Goal: Find specific page/section: Find specific page/section

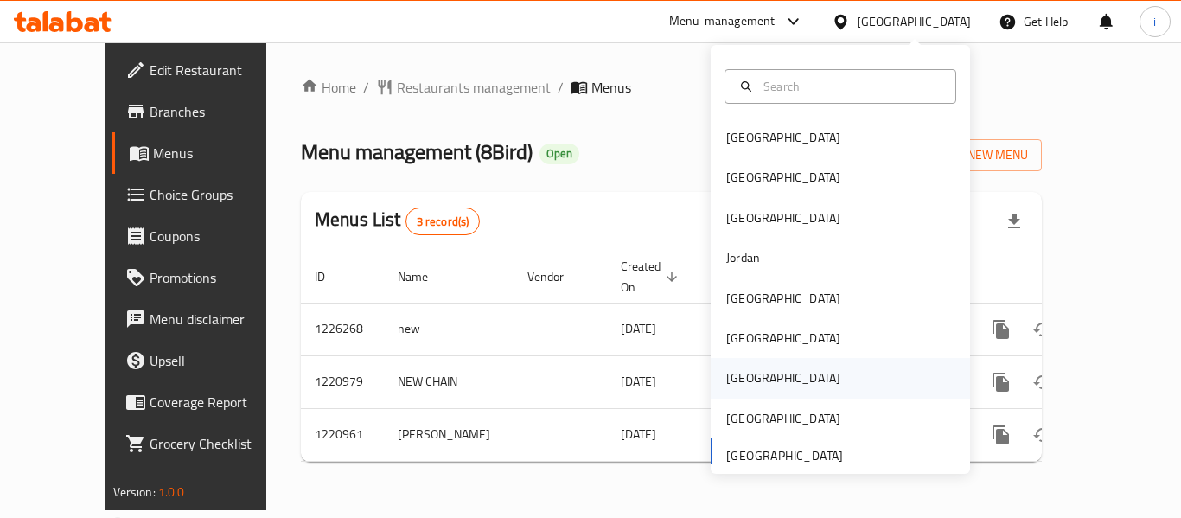
click at [742, 368] on div "[GEOGRAPHIC_DATA]" at bounding box center [783, 377] width 114 height 19
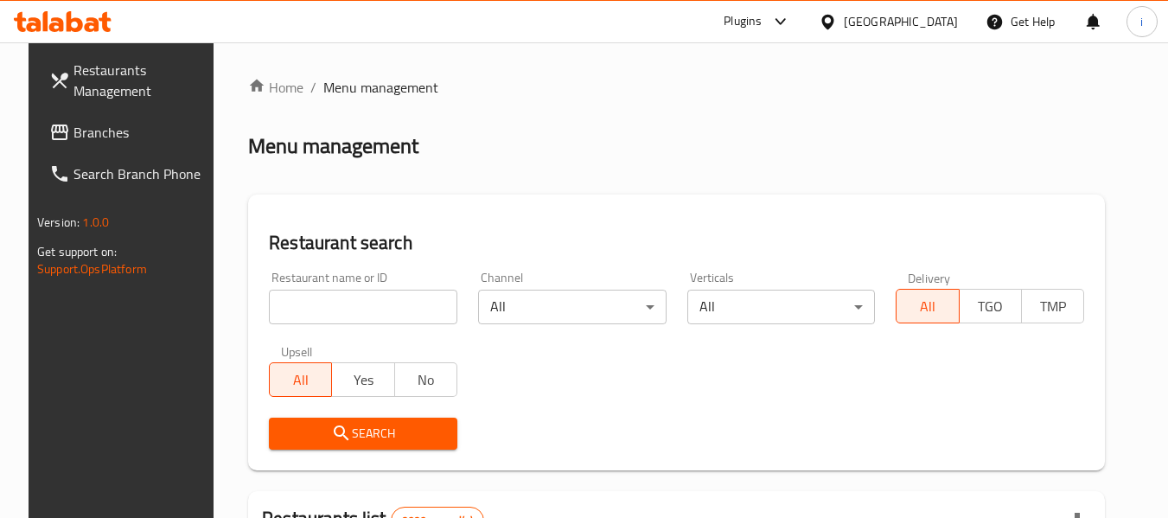
click at [944, 36] on div "Qatar" at bounding box center [888, 21] width 167 height 41
click at [928, 10] on div "Qatar" at bounding box center [888, 21] width 167 height 41
click at [928, 20] on div "Qatar" at bounding box center [901, 21] width 114 height 19
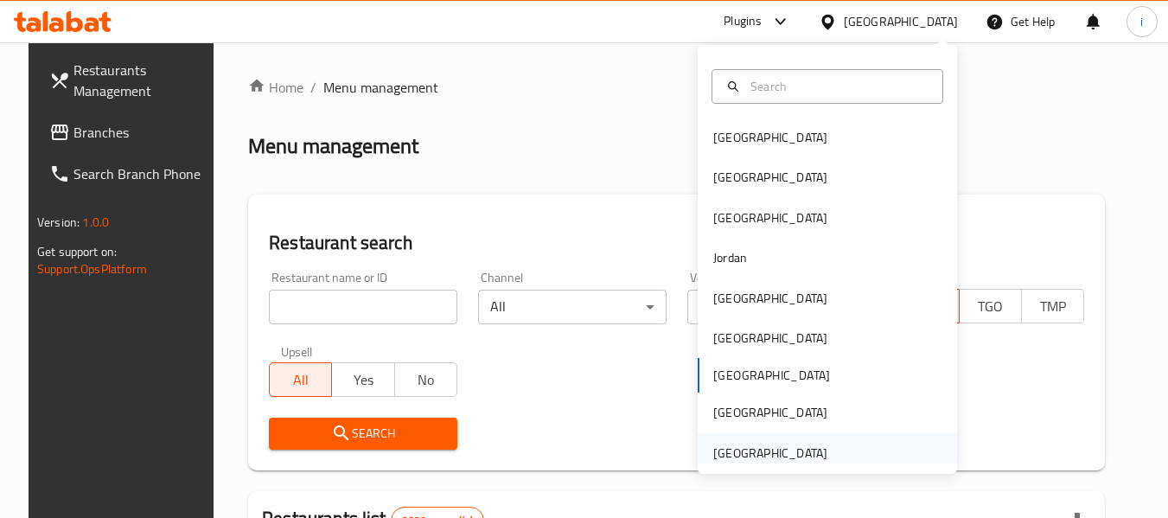
click at [804, 449] on div "United Arab Emirates" at bounding box center [770, 452] width 114 height 19
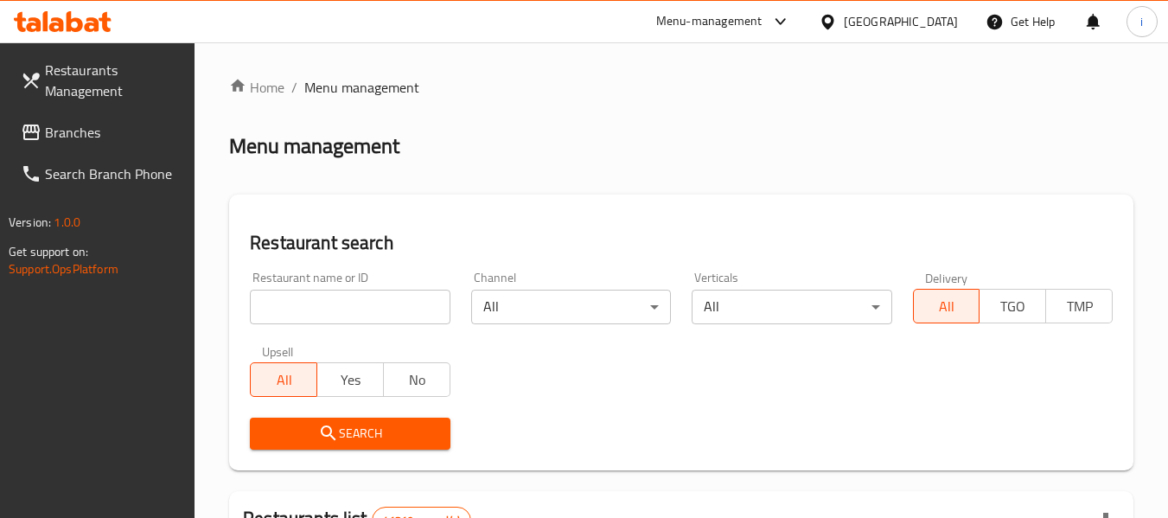
drag, startPoint x: 297, startPoint y: 316, endPoint x: 277, endPoint y: 288, distance: 35.3
click at [297, 316] on input "search" at bounding box center [350, 307] width 200 height 35
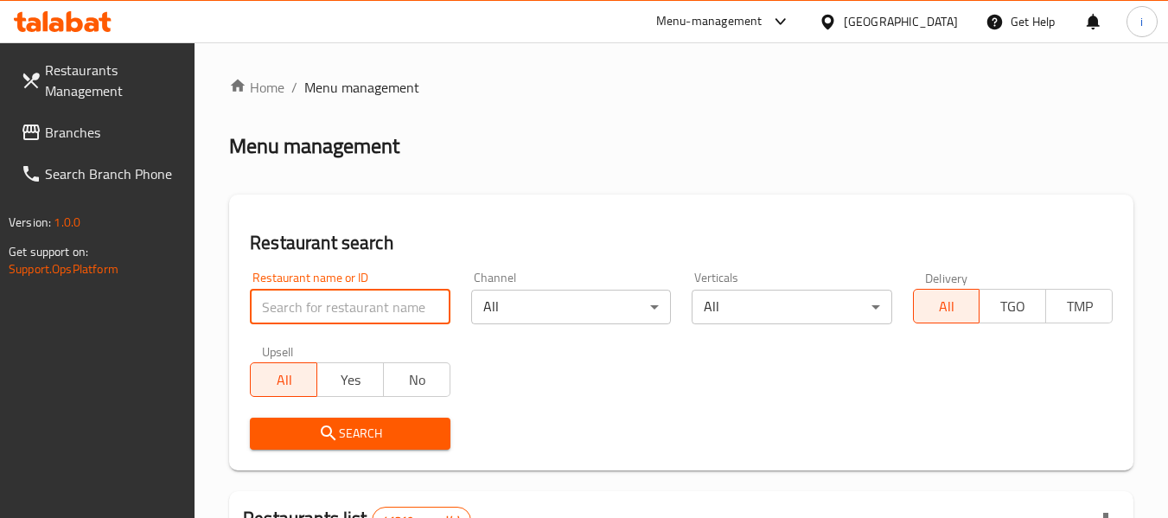
click at [68, 125] on span "Branches" at bounding box center [113, 132] width 137 height 21
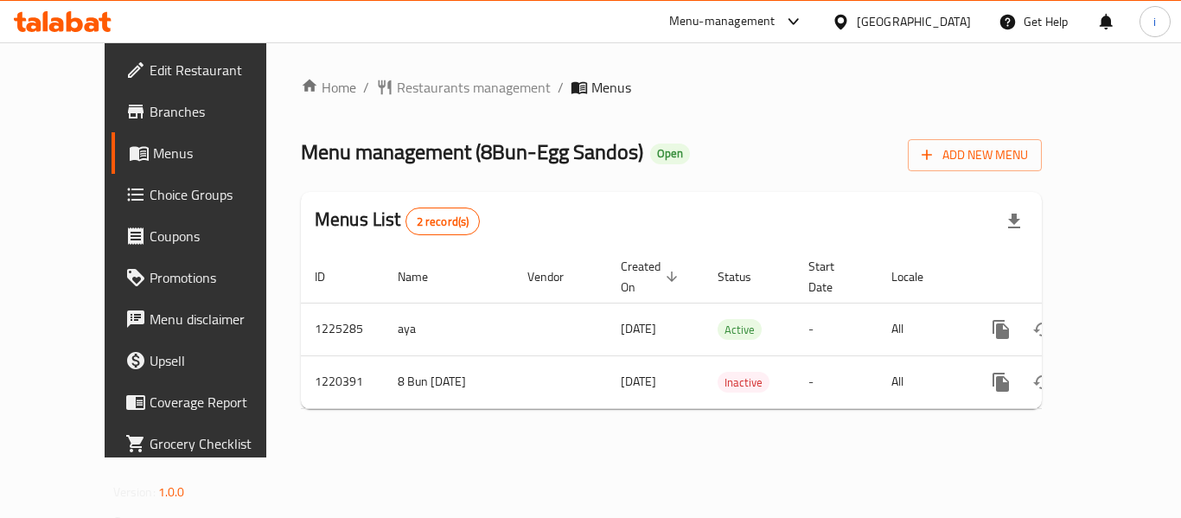
click at [861, 18] on div "[GEOGRAPHIC_DATA]" at bounding box center [914, 21] width 114 height 19
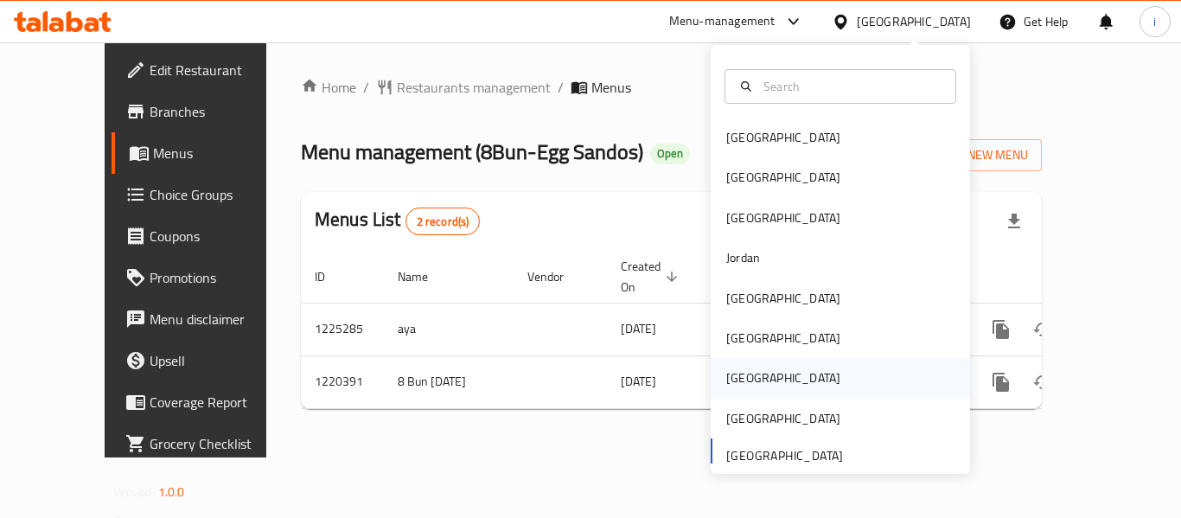
click at [734, 386] on div "[GEOGRAPHIC_DATA]" at bounding box center [783, 377] width 114 height 19
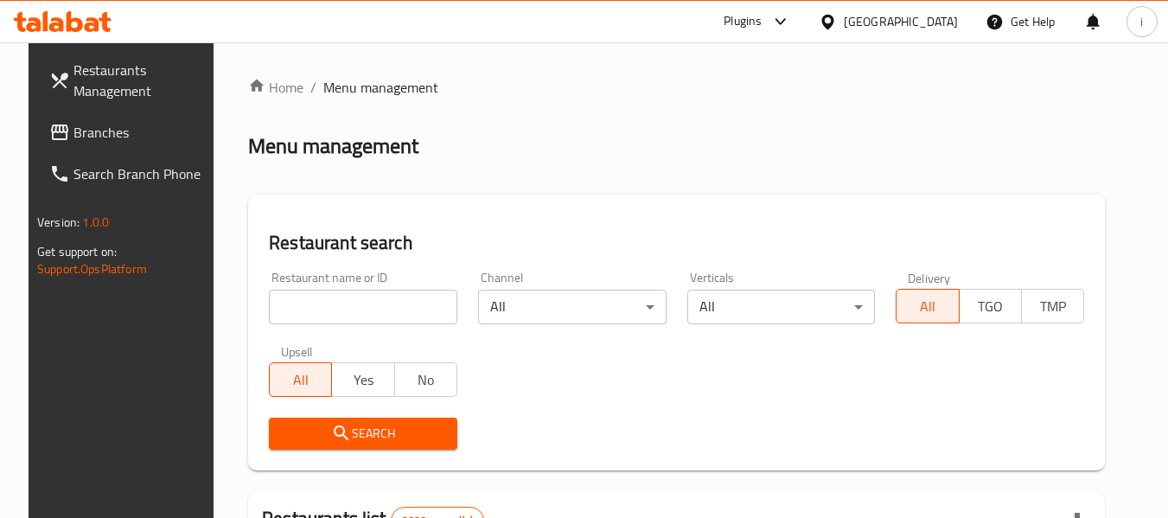
click at [103, 131] on span "Branches" at bounding box center [141, 132] width 137 height 21
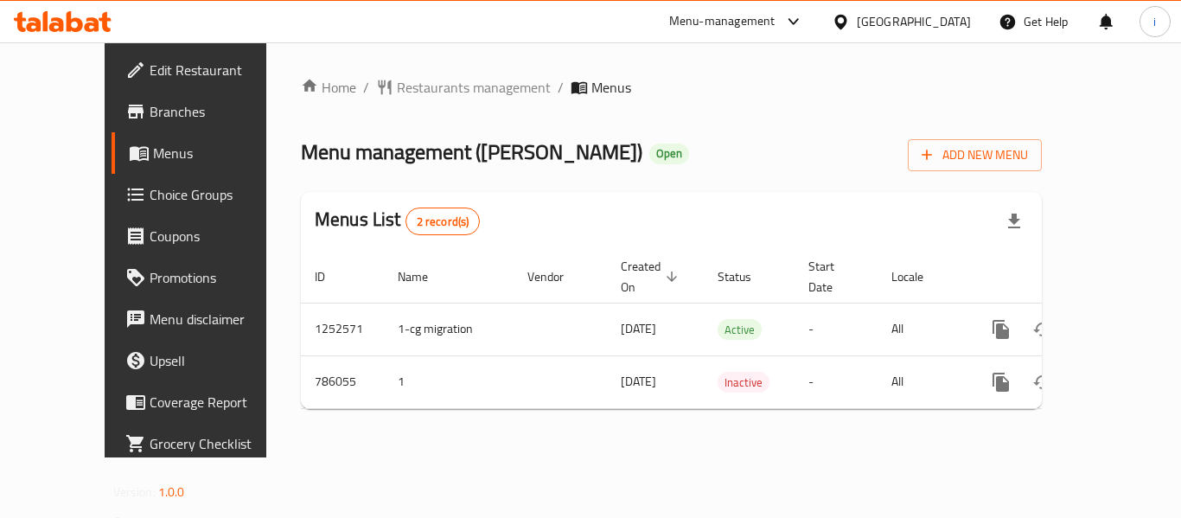
click at [857, 28] on div at bounding box center [844, 21] width 25 height 19
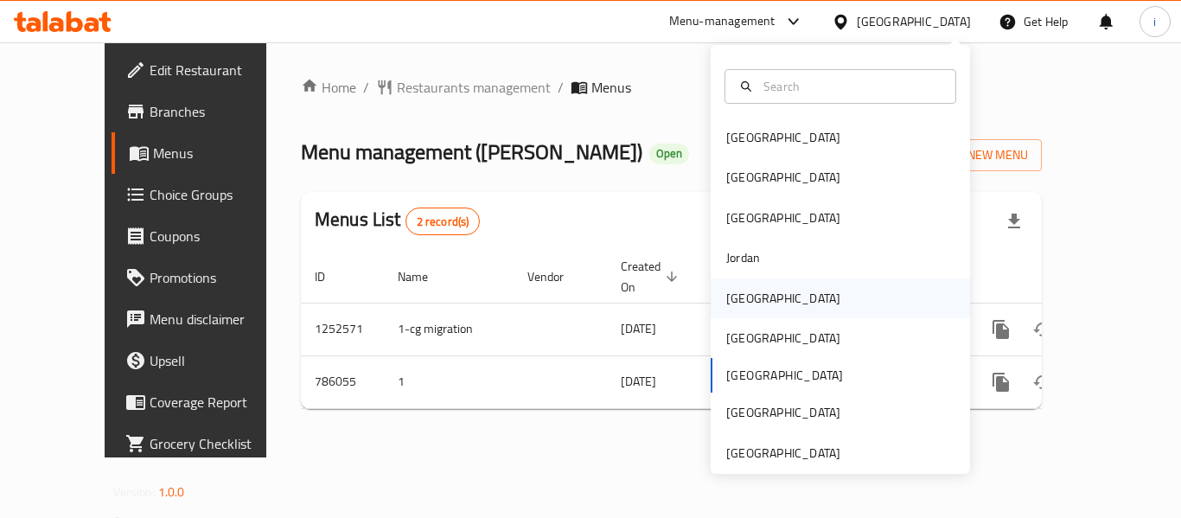
click at [735, 302] on div "[GEOGRAPHIC_DATA]" at bounding box center [783, 298] width 114 height 19
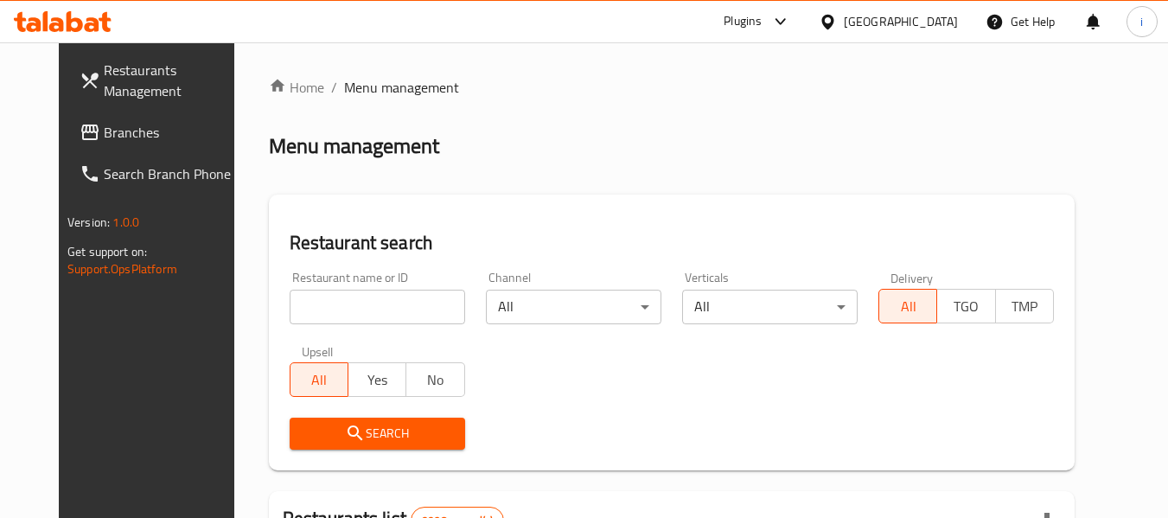
click at [104, 123] on span "Branches" at bounding box center [172, 132] width 137 height 21
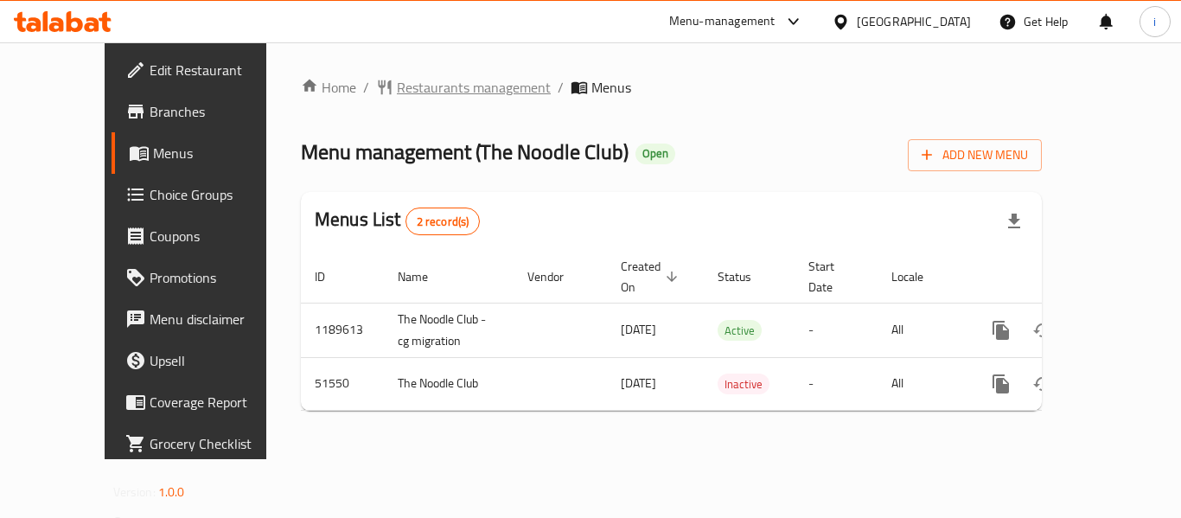
click at [406, 92] on span "Restaurants management" at bounding box center [474, 87] width 154 height 21
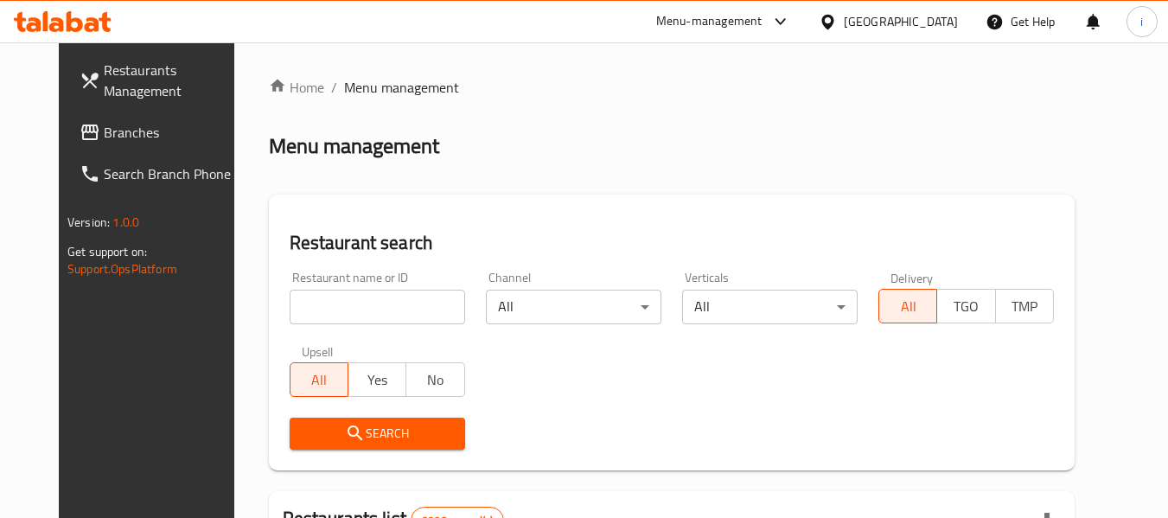
click at [354, 307] on input "search" at bounding box center [377, 307] width 175 height 35
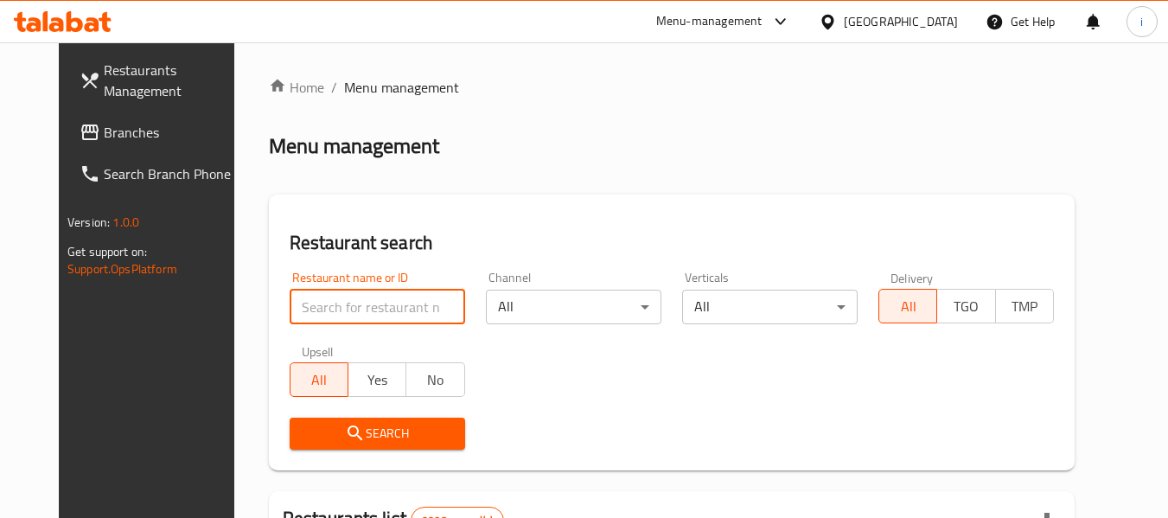
paste input "25755"
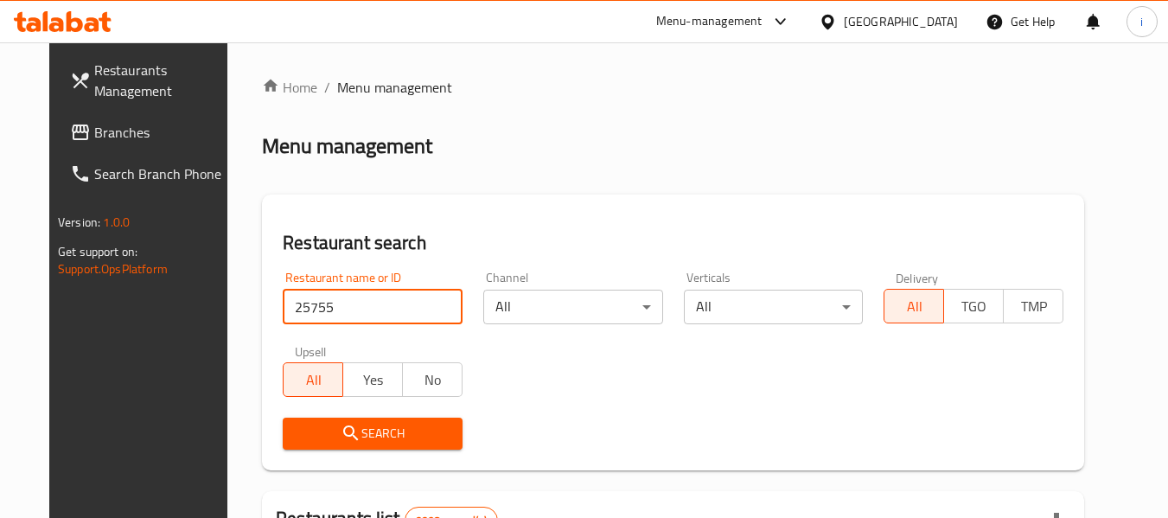
type input "25755"
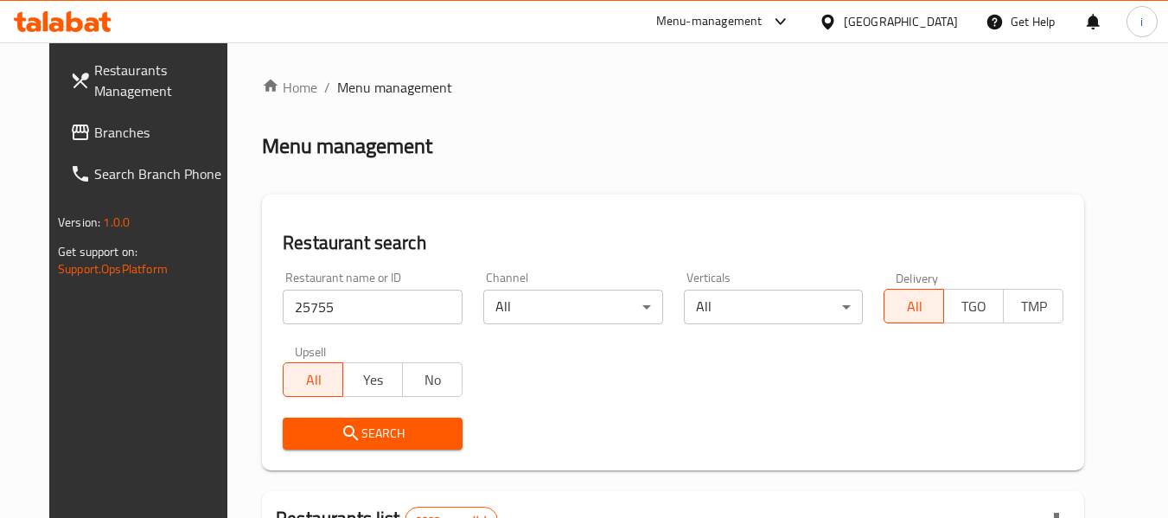
click at [360, 430] on span "Search" at bounding box center [372, 434] width 152 height 22
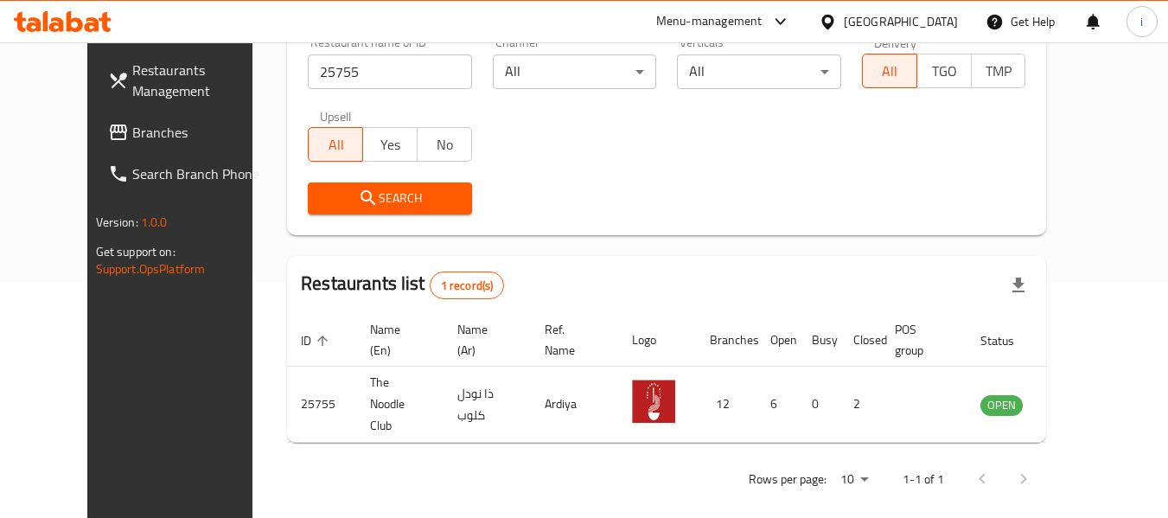
scroll to position [239, 0]
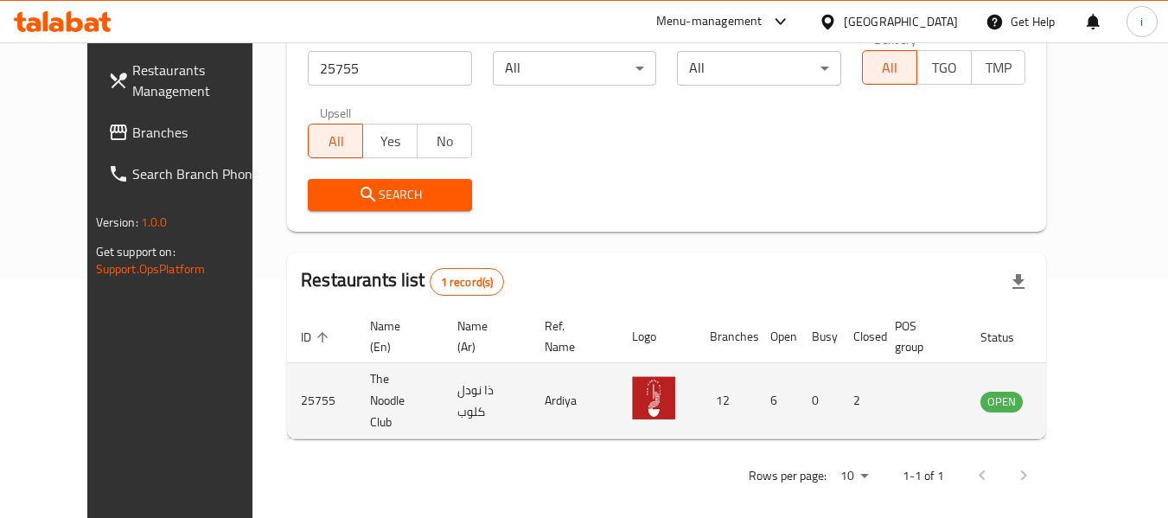
click at [660, 401] on img "enhanced table" at bounding box center [653, 397] width 43 height 43
click at [660, 397] on img "enhanced table" at bounding box center [653, 397] width 43 height 43
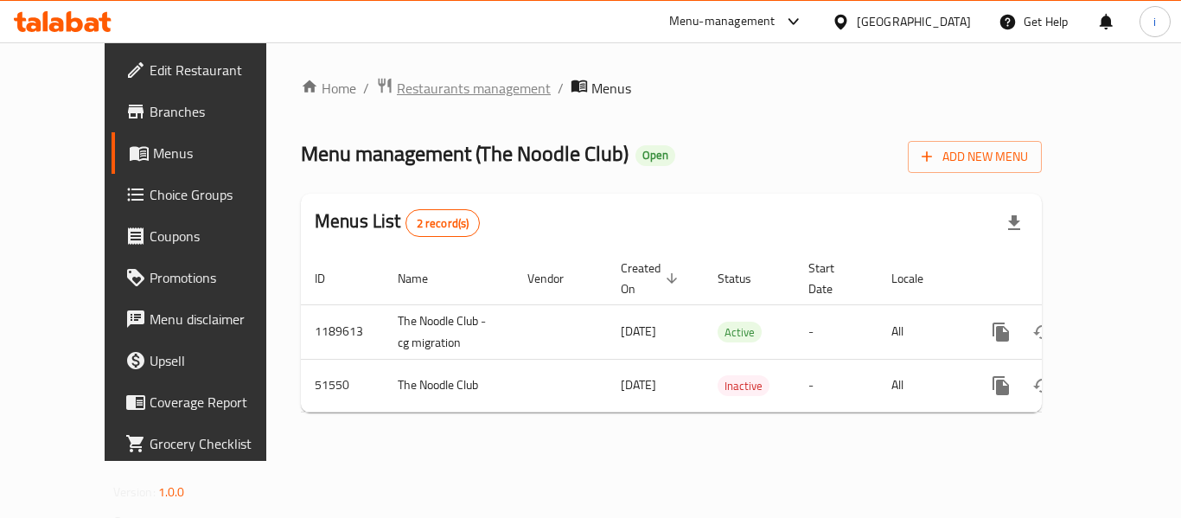
click at [397, 86] on span "Restaurants management" at bounding box center [474, 88] width 154 height 21
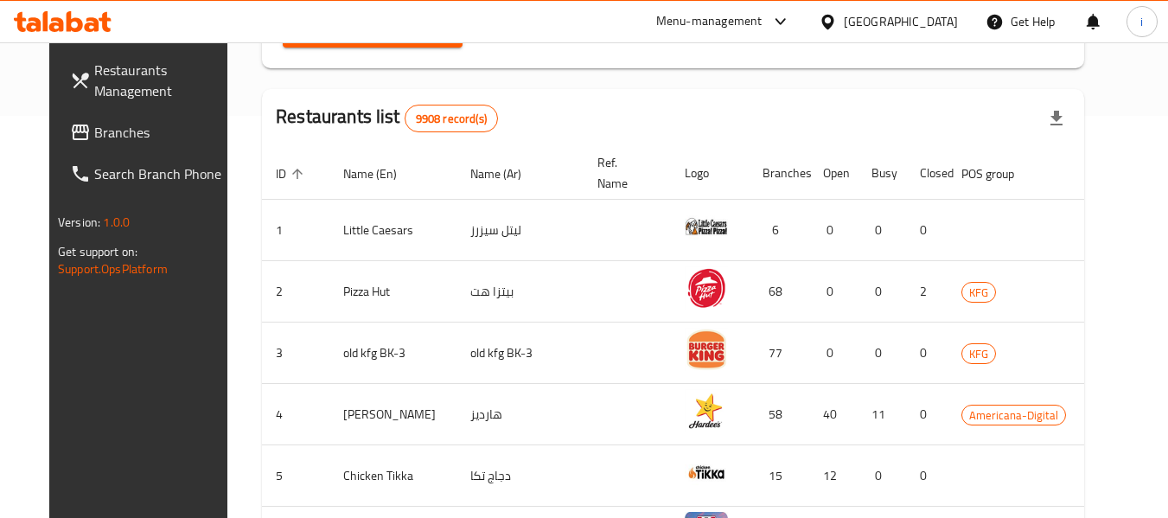
scroll to position [432, 0]
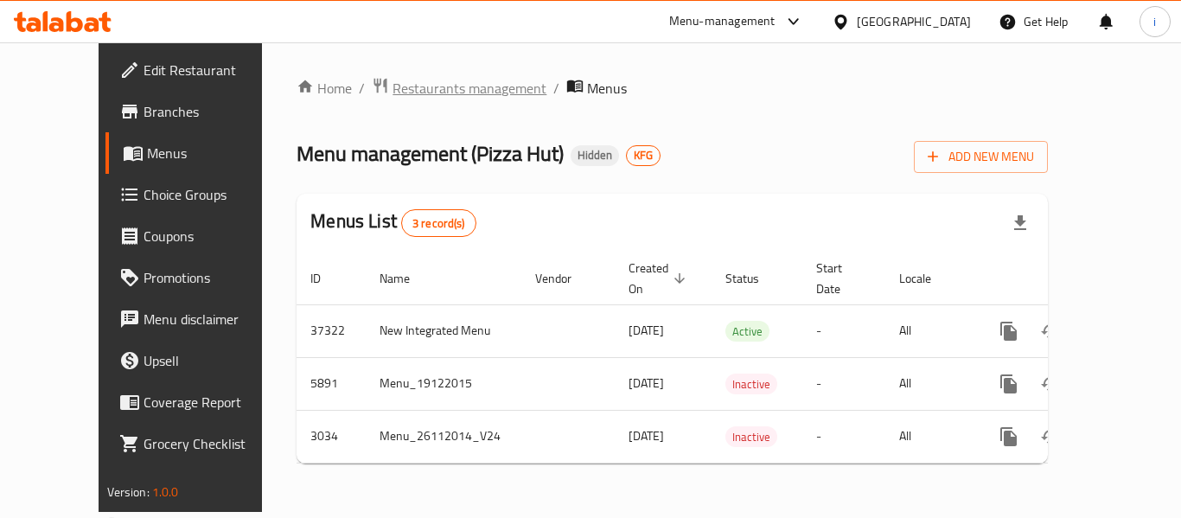
click at [430, 82] on span "Restaurants management" at bounding box center [469, 88] width 154 height 21
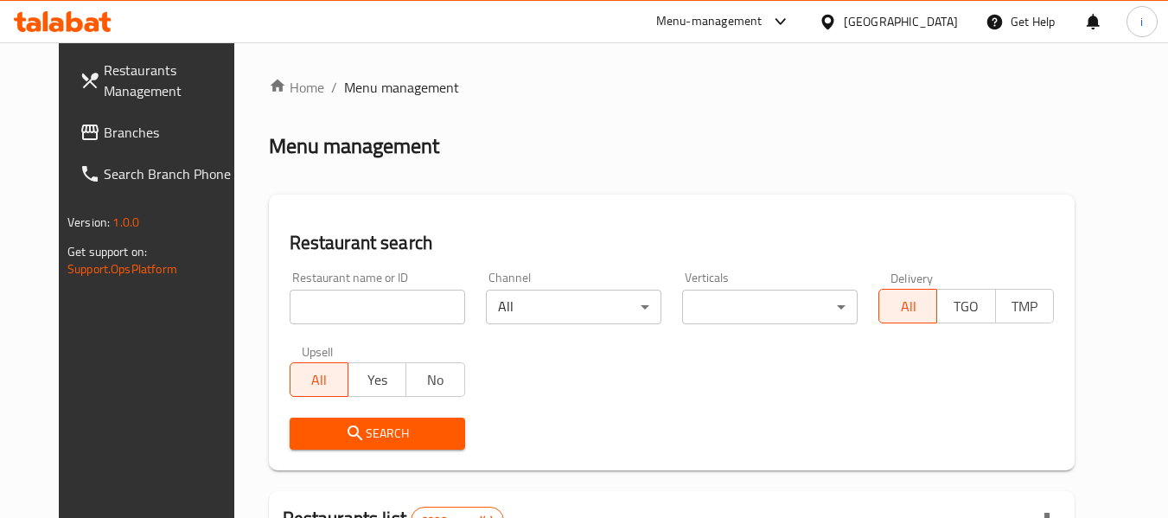
click at [322, 312] on input "search" at bounding box center [377, 307] width 175 height 35
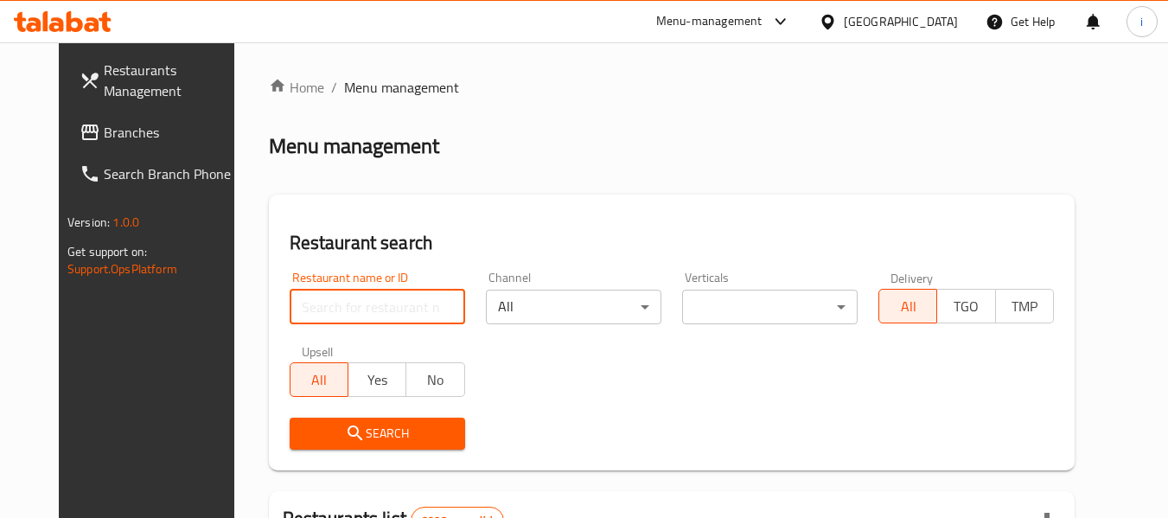
paste input "2"
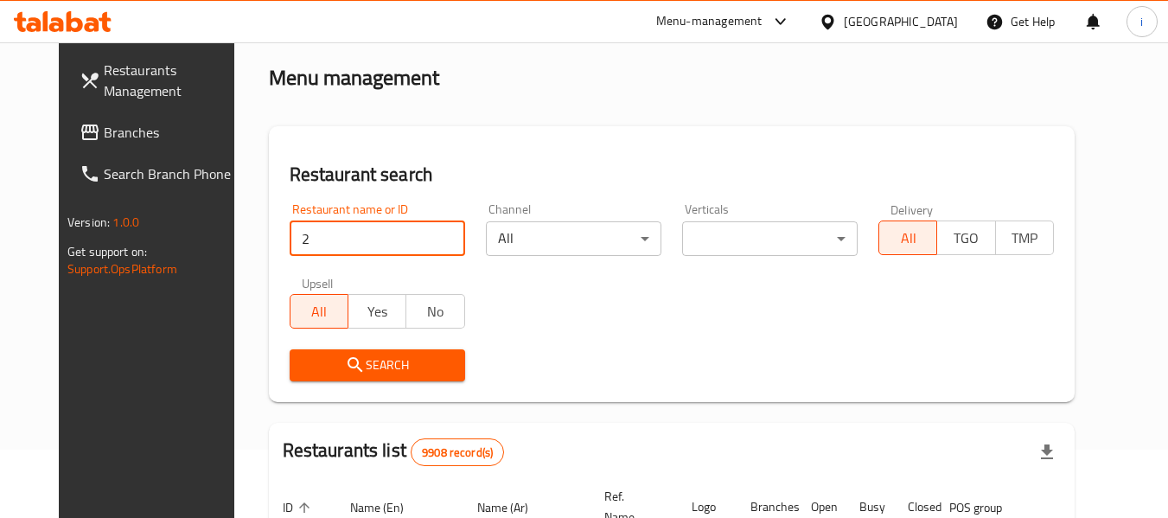
scroll to position [173, 0]
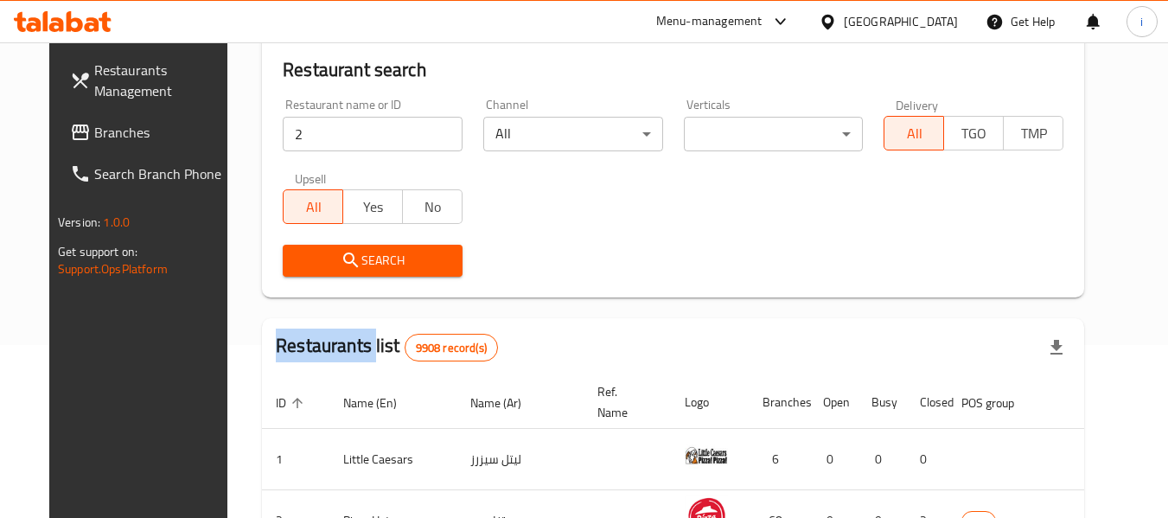
click at [326, 277] on div "Search" at bounding box center [372, 260] width 201 height 53
click at [343, 260] on icon "submit" at bounding box center [350, 259] width 15 height 15
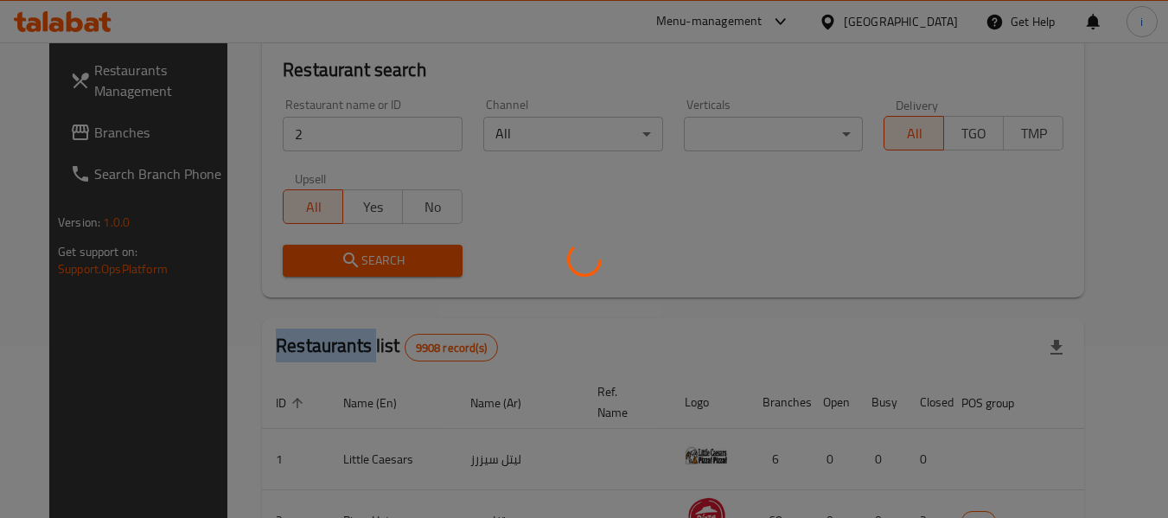
click at [330, 260] on div at bounding box center [584, 259] width 1168 height 518
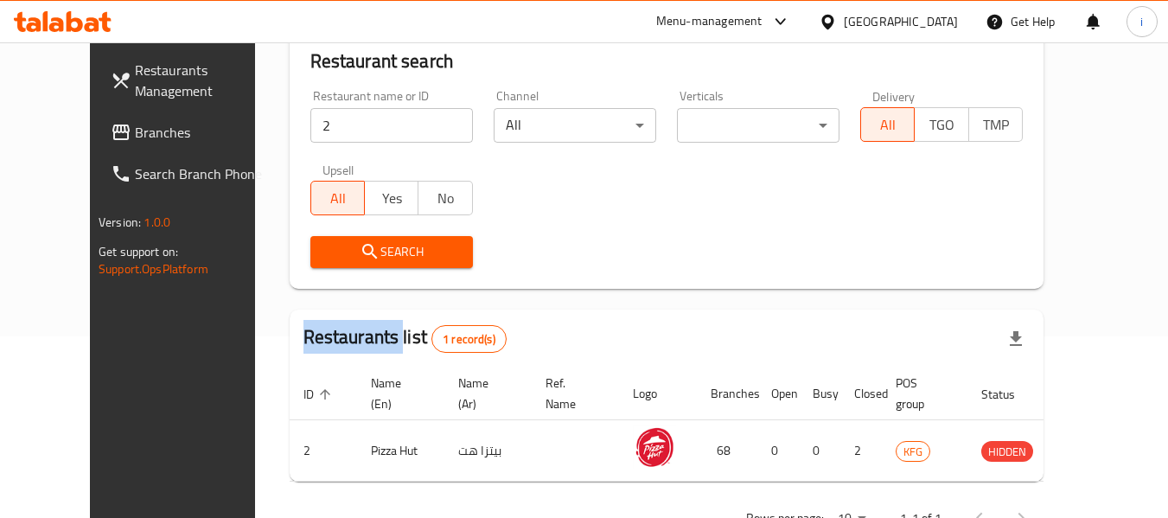
scroll to position [152, 0]
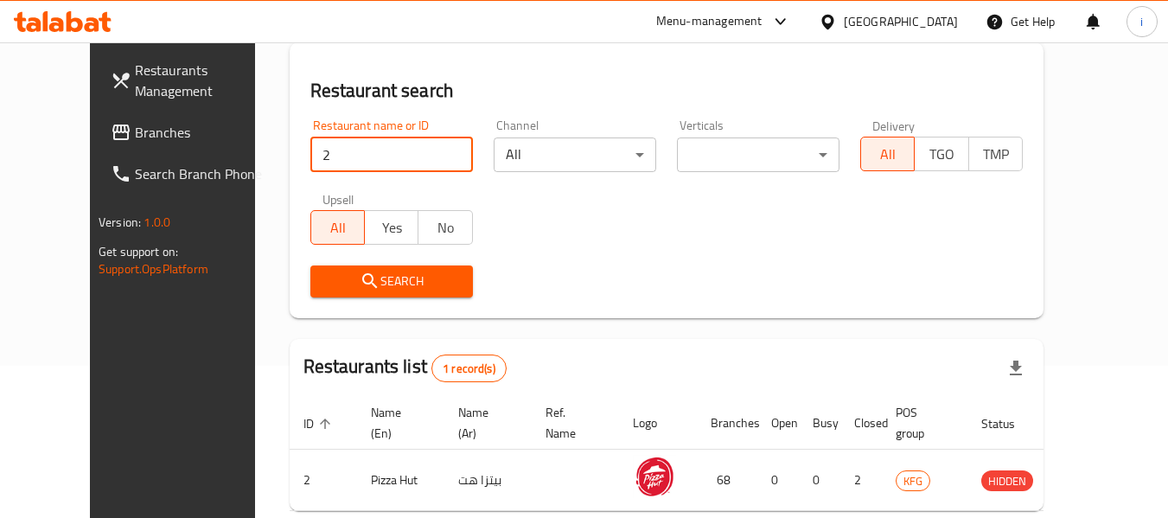
drag, startPoint x: 332, startPoint y: 163, endPoint x: 243, endPoint y: 169, distance: 89.2
click at [300, 169] on div "Restaurant name or ID 2 Restaurant name or ID" at bounding box center [391, 145] width 183 height 73
click at [324, 277] on span "Search" at bounding box center [391, 282] width 135 height 22
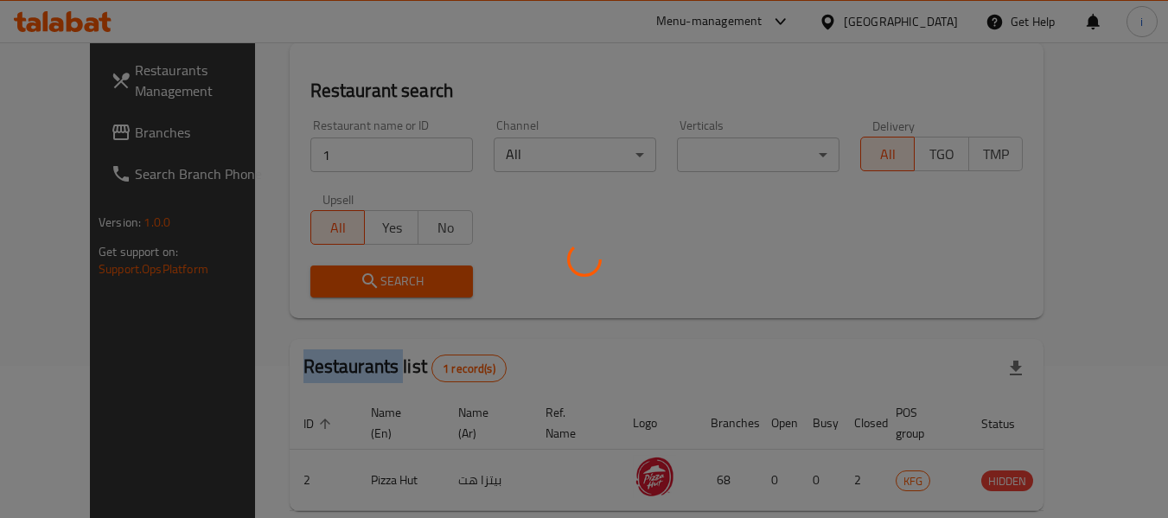
click at [299, 277] on div at bounding box center [584, 259] width 1168 height 518
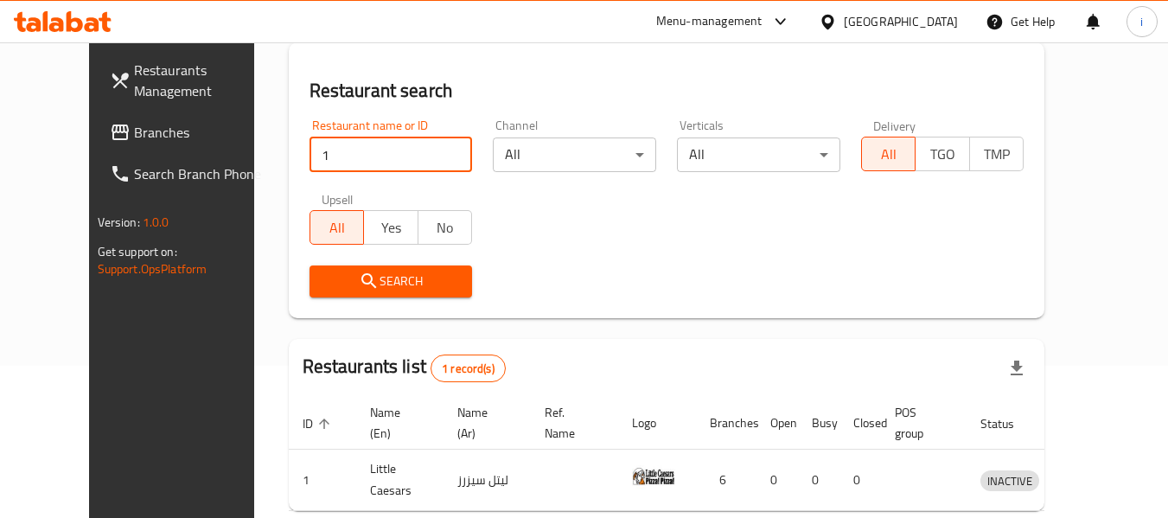
drag, startPoint x: 295, startPoint y: 160, endPoint x: 214, endPoint y: 163, distance: 80.4
click at [254, 163] on div "Home / Menu management Menu management Restaurant search Restaurant name or ID …" at bounding box center [667, 247] width 826 height 714
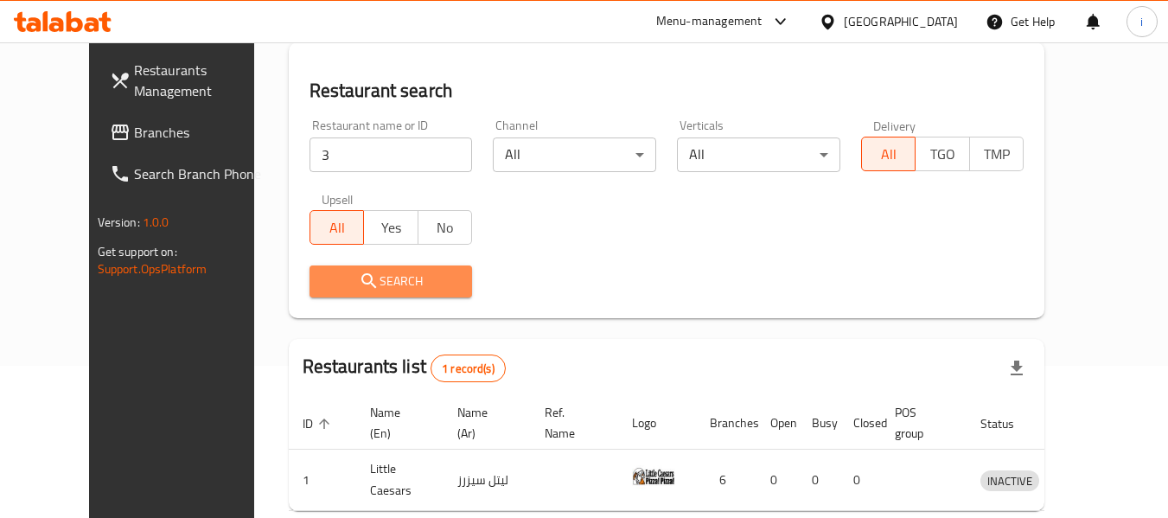
click at [323, 284] on span "Search" at bounding box center [391, 282] width 136 height 22
click at [271, 284] on div at bounding box center [584, 259] width 1168 height 518
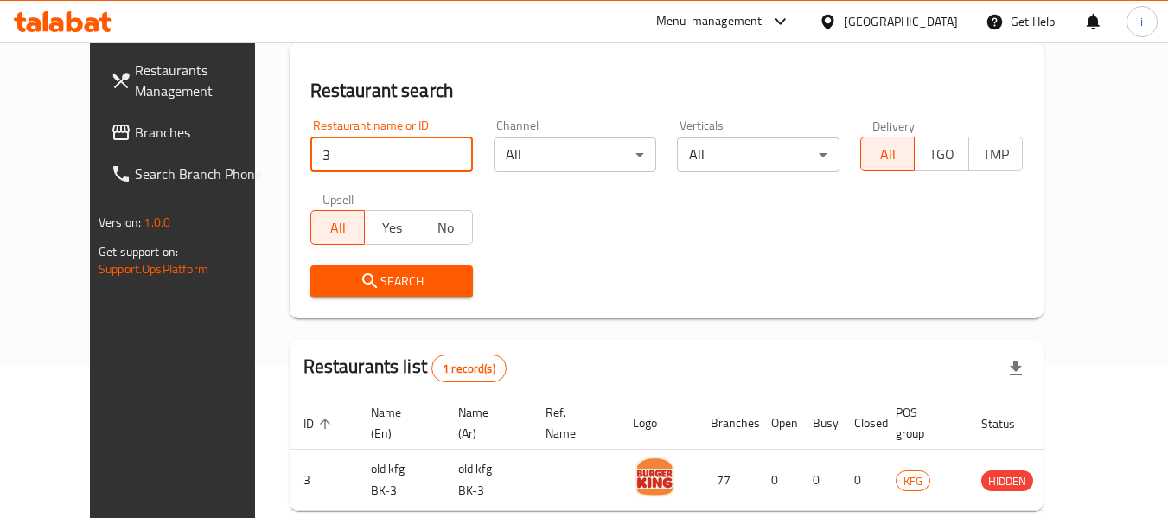
click at [300, 158] on div "Restaurant name or ID 3 Restaurant name or ID" at bounding box center [391, 145] width 183 height 73
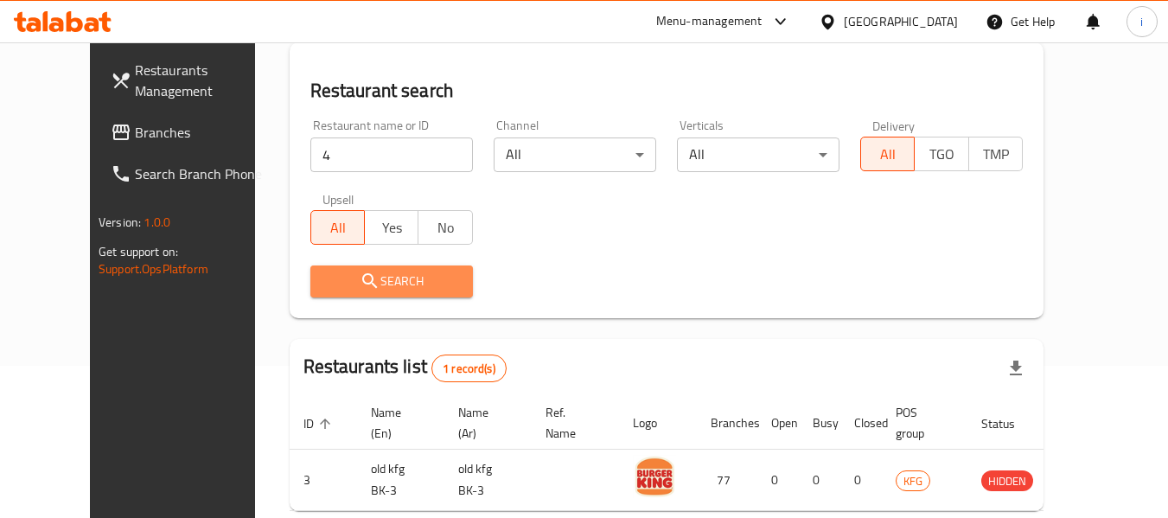
click at [324, 288] on span "Search" at bounding box center [391, 282] width 135 height 22
click at [264, 288] on div at bounding box center [584, 259] width 1168 height 518
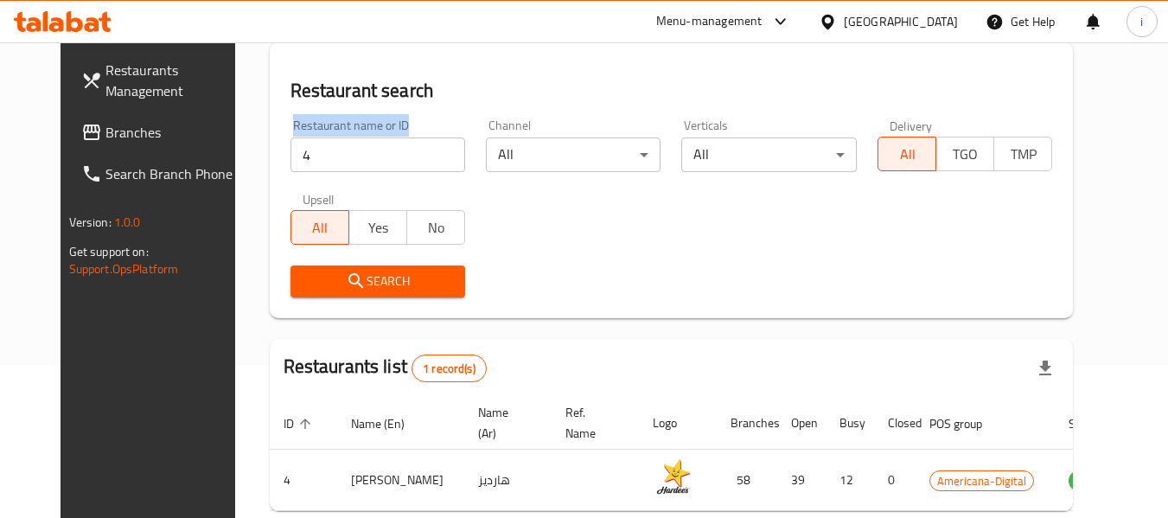
drag, startPoint x: 350, startPoint y: 173, endPoint x: 223, endPoint y: 139, distance: 131.5
click at [235, 139] on div "Home / Menu management Menu management Restaurant search Restaurant name or ID …" at bounding box center [671, 247] width 873 height 714
click at [414, 163] on input "4" at bounding box center [377, 154] width 175 height 35
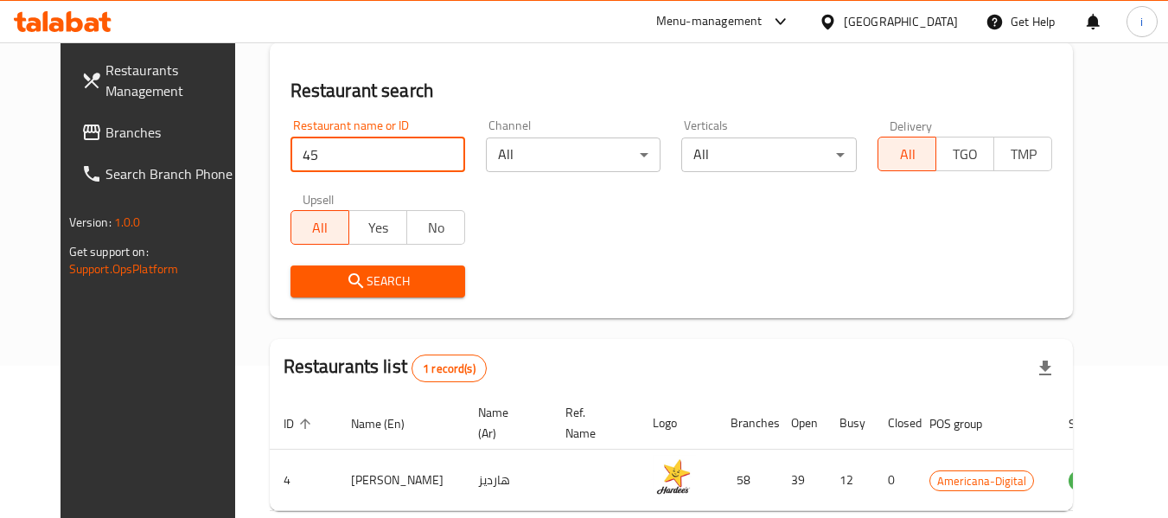
click button "Search" at bounding box center [377, 281] width 175 height 32
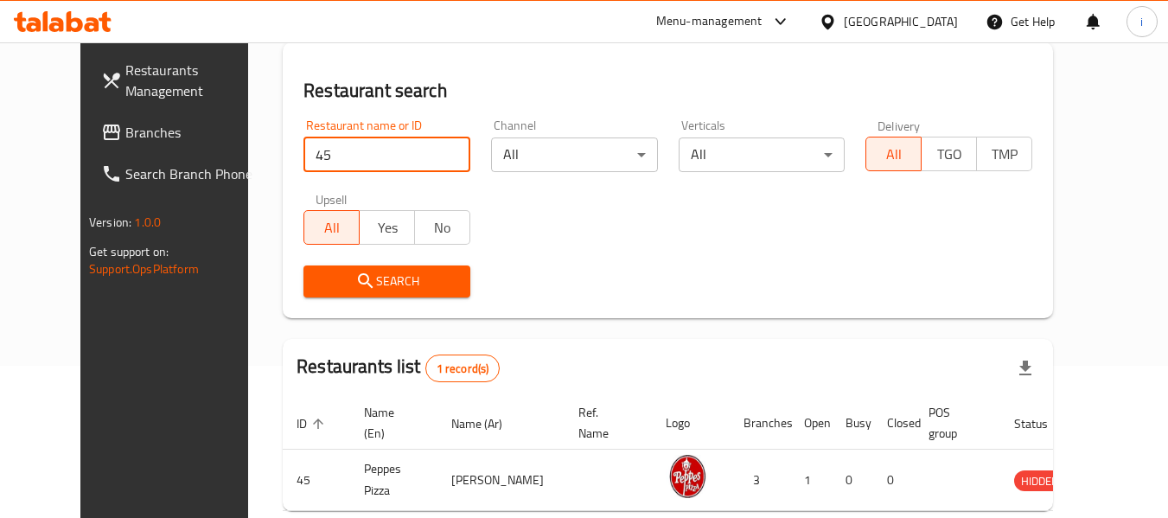
type input "45155"
click at [355, 280] on icon "submit" at bounding box center [365, 281] width 21 height 21
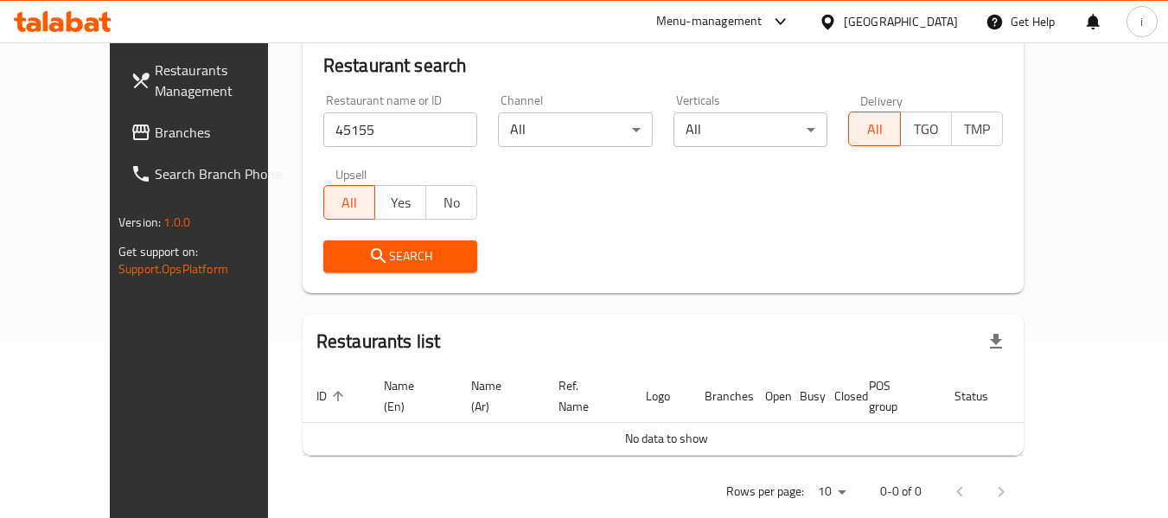
scroll to position [188, 0]
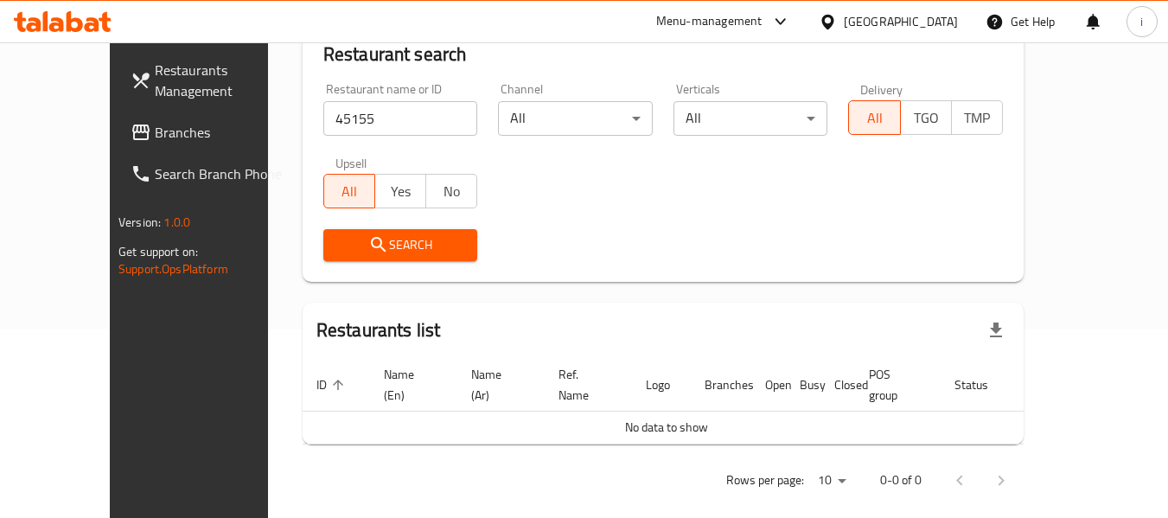
click at [438, 122] on input "45155" at bounding box center [400, 118] width 155 height 35
click at [434, 118] on input "45155" at bounding box center [400, 118] width 155 height 35
click at [313, 261] on div "Search" at bounding box center [400, 245] width 175 height 53
click at [323, 258] on button "Search" at bounding box center [400, 245] width 155 height 32
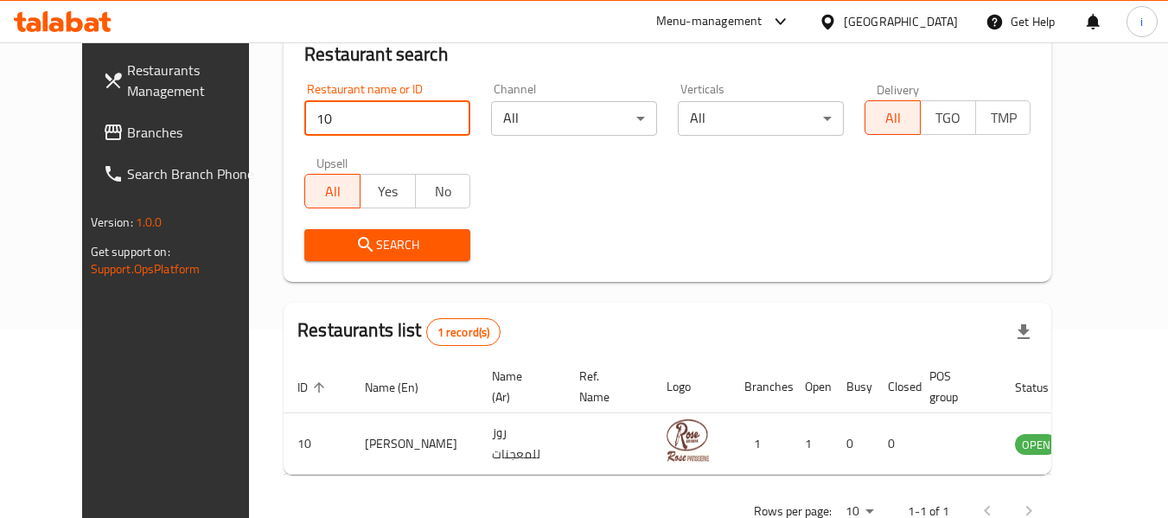
drag, startPoint x: 298, startPoint y: 127, endPoint x: 284, endPoint y: 126, distance: 13.9
click at [304, 126] on input "10" at bounding box center [387, 118] width 166 height 35
click at [318, 245] on span "Search" at bounding box center [387, 245] width 138 height 22
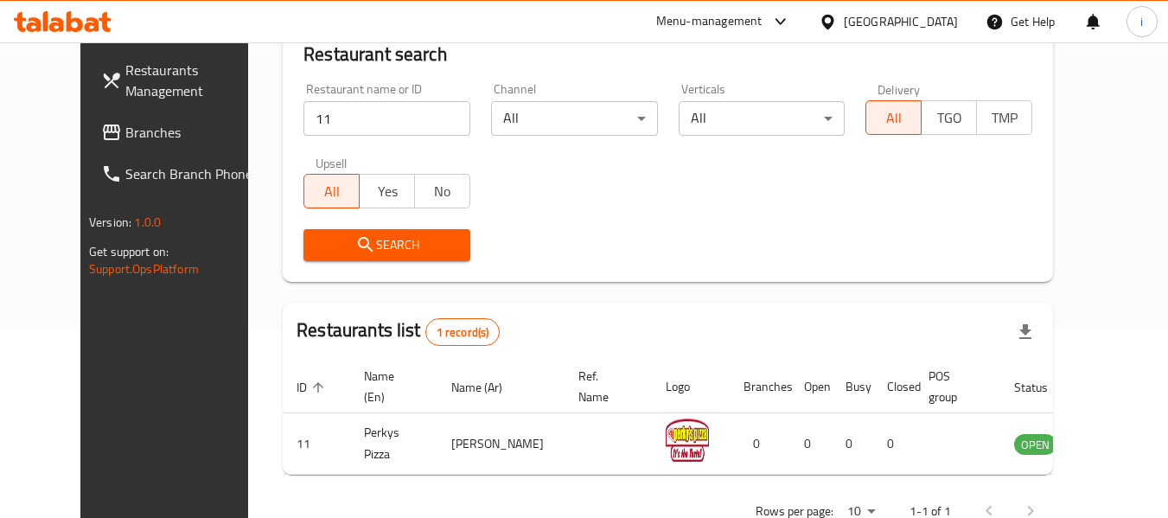
click at [303, 133] on input "11" at bounding box center [386, 118] width 167 height 35
click at [317, 245] on span "Search" at bounding box center [386, 245] width 139 height 22
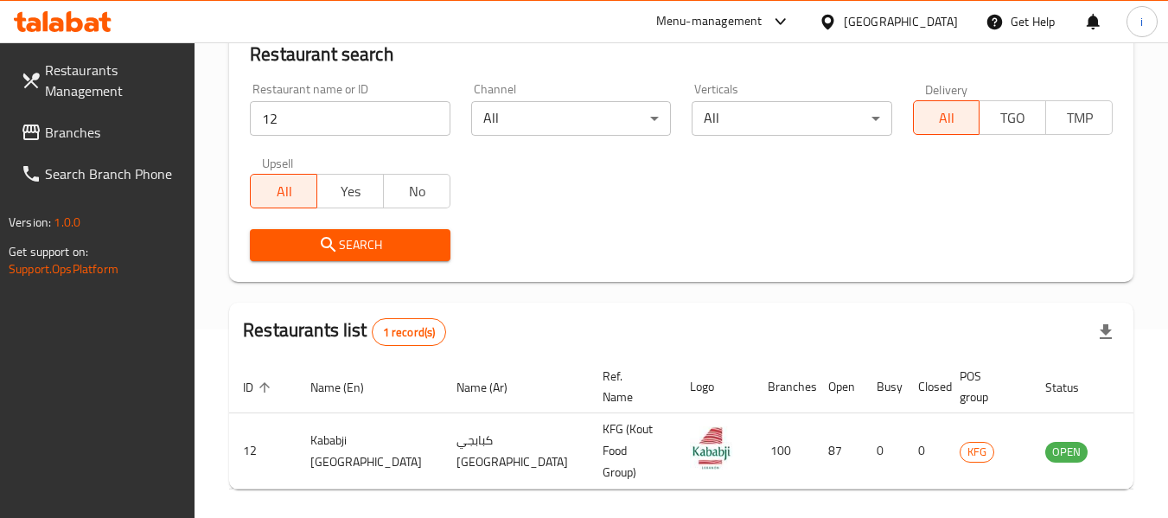
click at [306, 120] on input "12" at bounding box center [350, 118] width 200 height 35
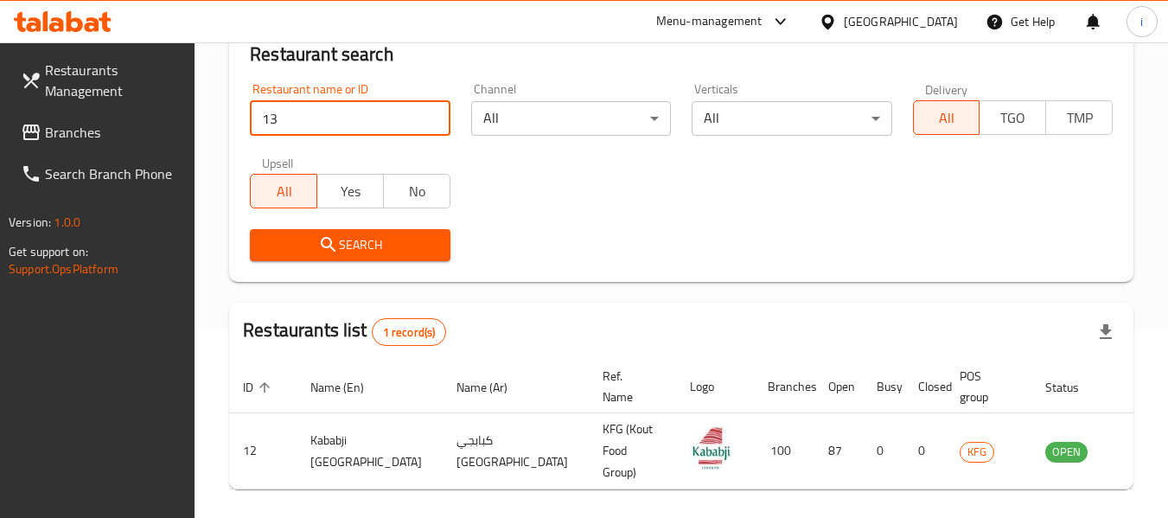
click button "Search" at bounding box center [350, 245] width 200 height 32
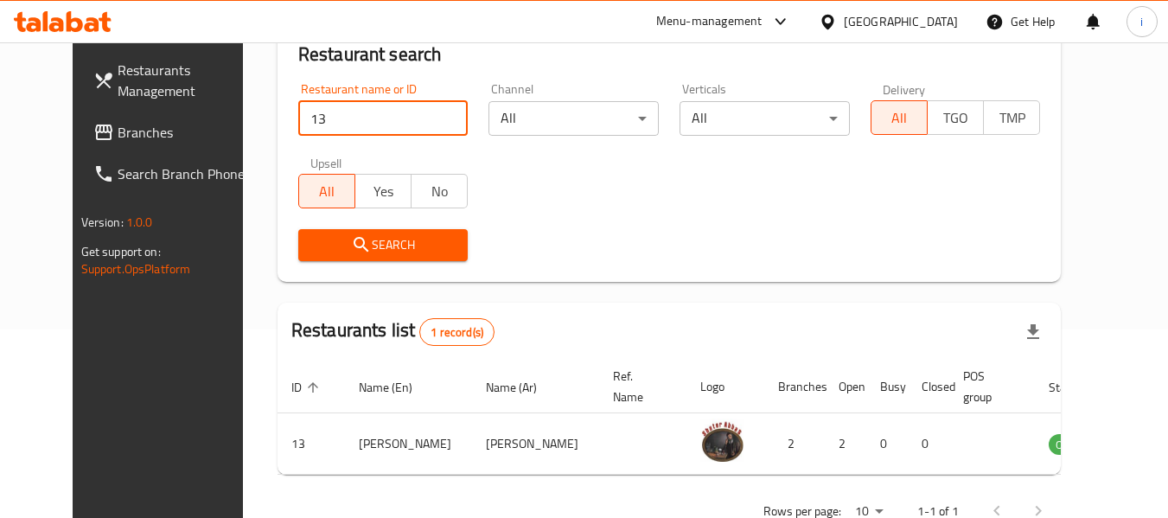
click at [306, 120] on input "13" at bounding box center [383, 118] width 170 height 35
click button "Search" at bounding box center [383, 245] width 170 height 32
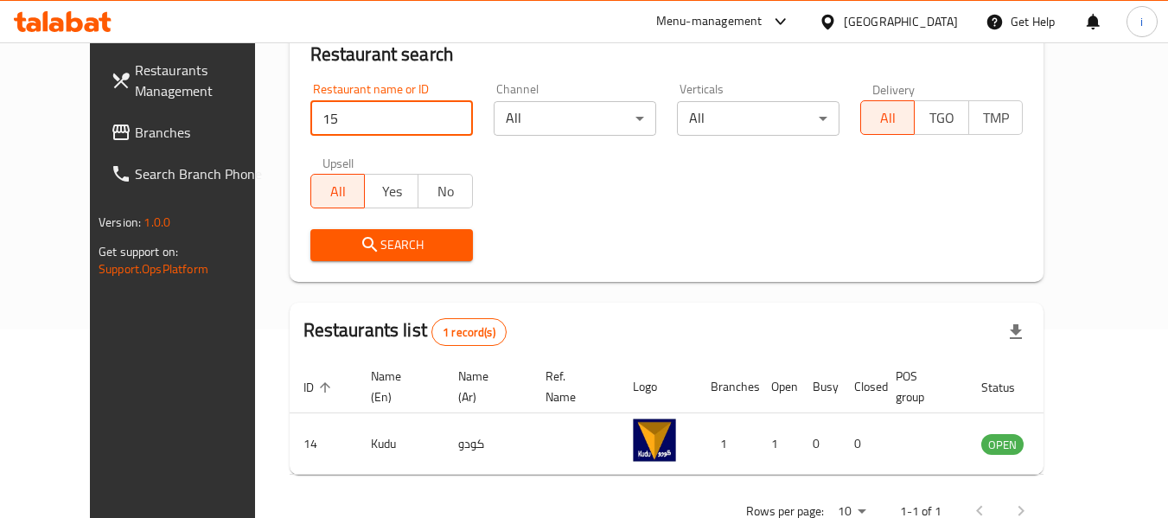
click button "Search" at bounding box center [391, 245] width 163 height 32
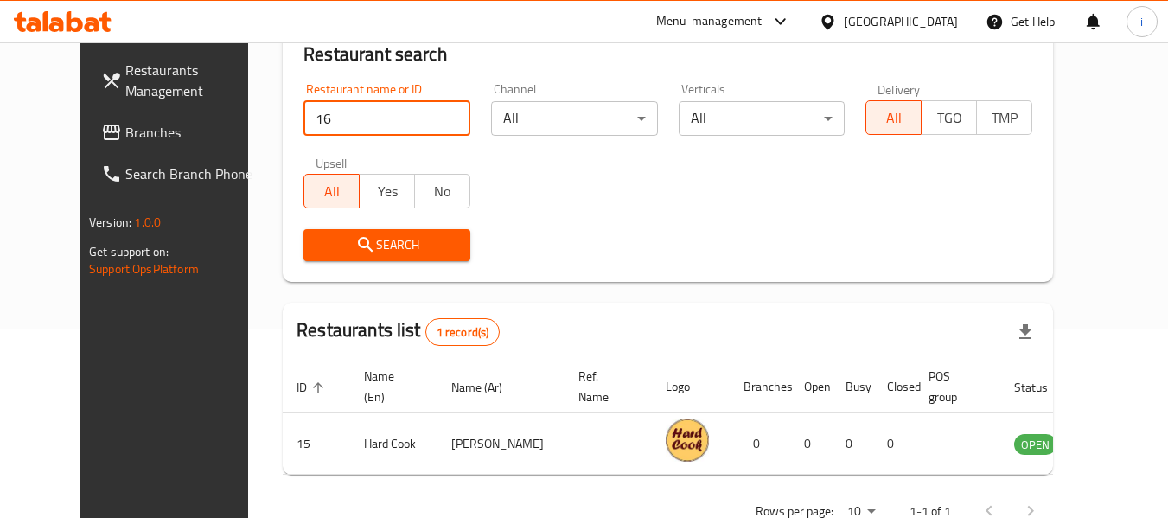
click button "Search" at bounding box center [386, 245] width 167 height 32
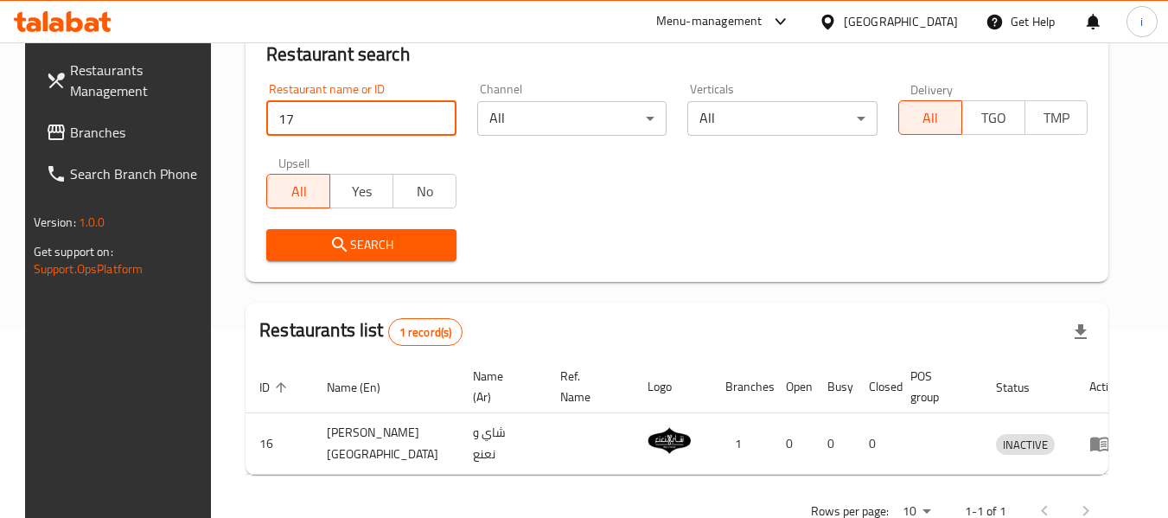
click button "Search" at bounding box center [361, 245] width 190 height 32
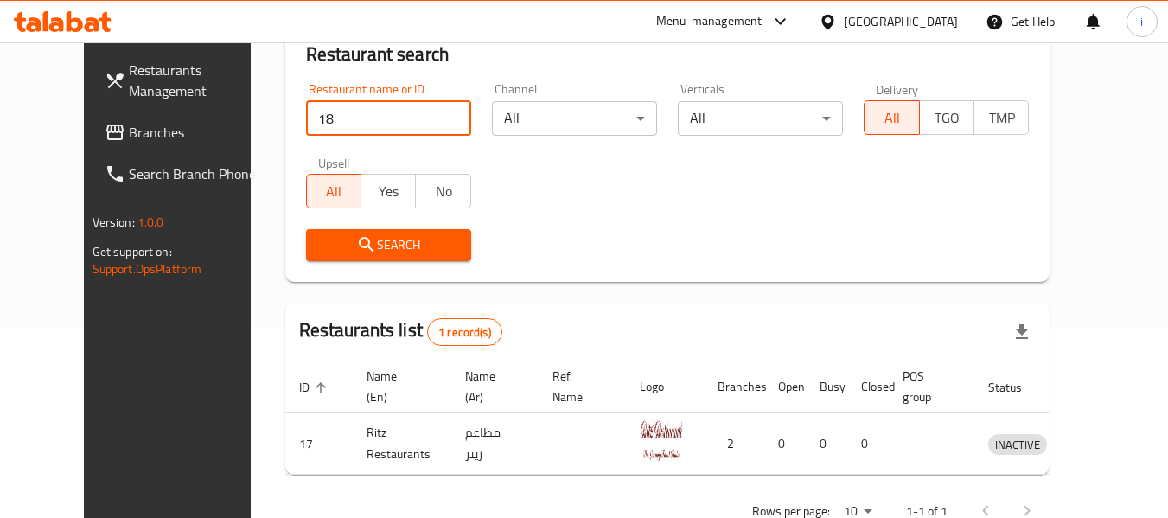
click button "Search" at bounding box center [388, 245] width 165 height 32
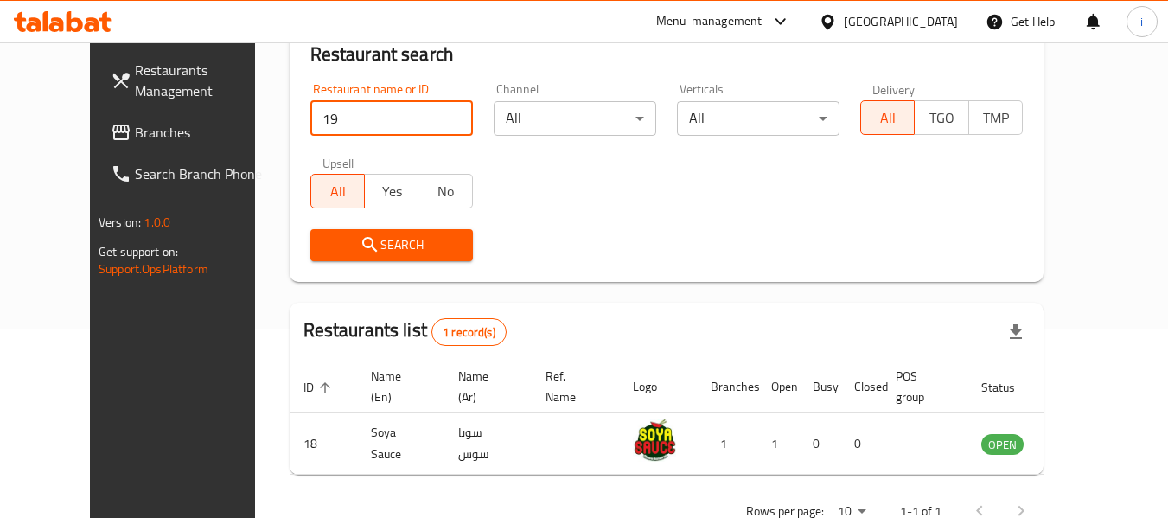
click button "Search" at bounding box center [391, 245] width 163 height 32
type input "1"
click button "Search" at bounding box center [391, 245] width 163 height 32
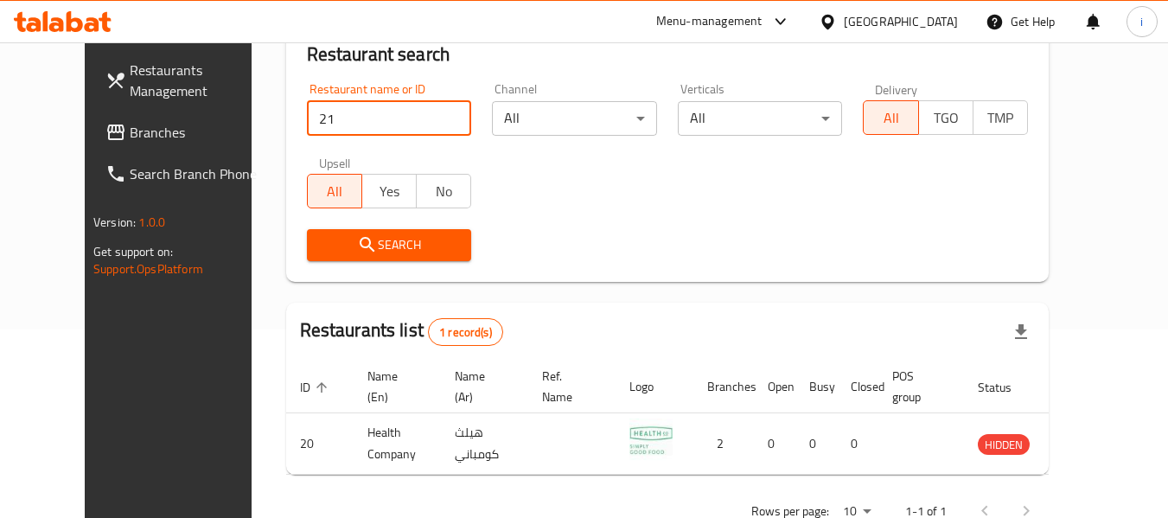
click button "Search" at bounding box center [389, 245] width 165 height 32
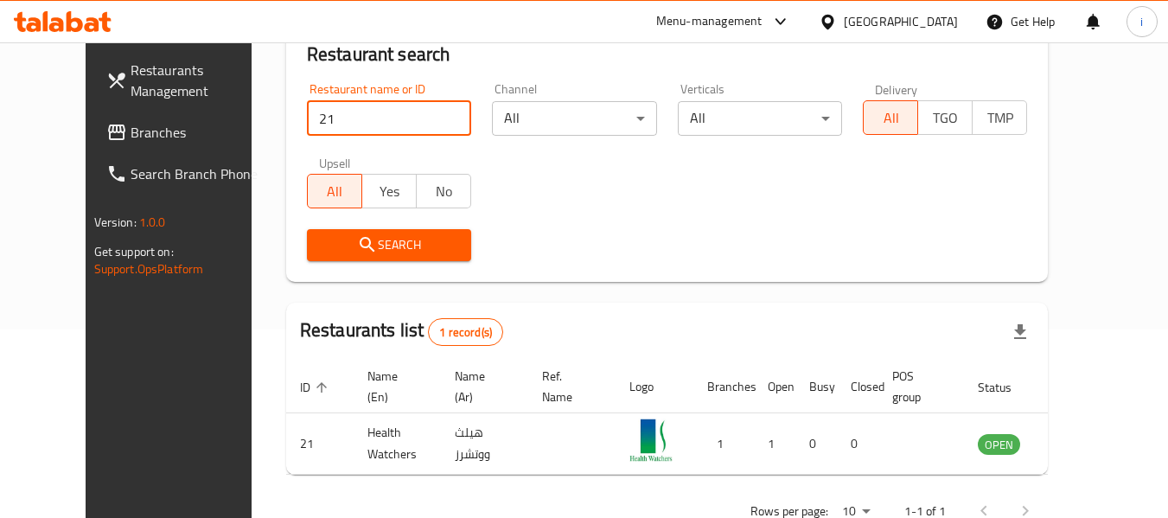
type input "2"
type input "1"
click button "Search" at bounding box center [389, 245] width 164 height 32
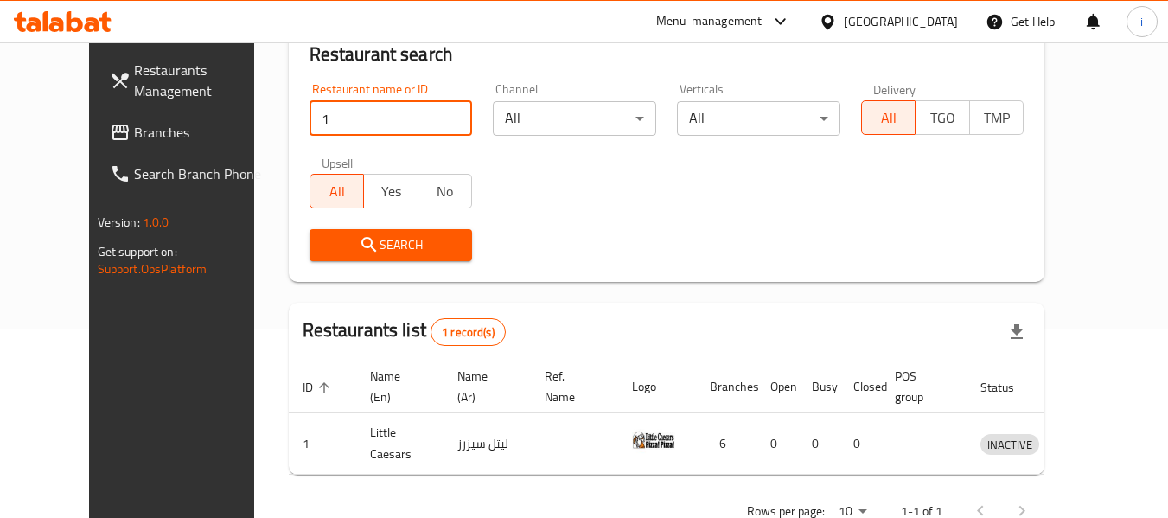
click button "Search" at bounding box center [390, 245] width 163 height 32
click at [323, 243] on span "Search" at bounding box center [391, 245] width 136 height 22
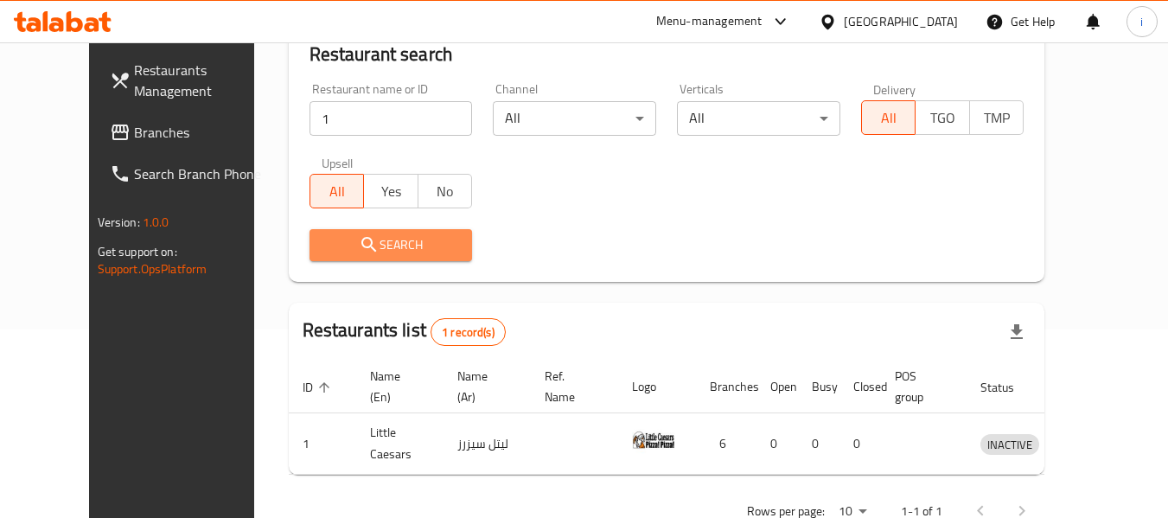
click at [323, 243] on span "Search" at bounding box center [391, 245] width 136 height 22
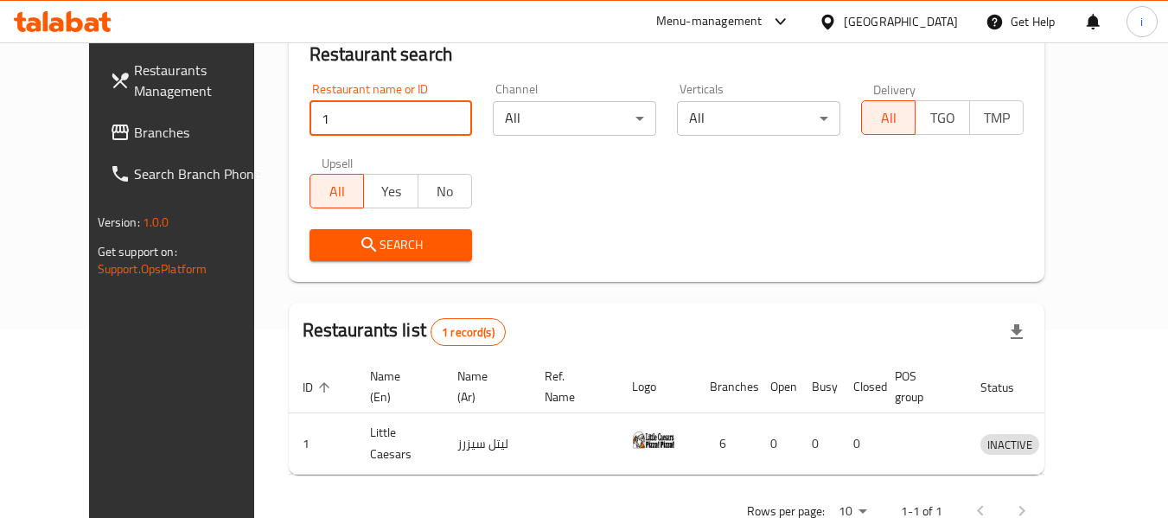
click at [309, 120] on input "1" at bounding box center [390, 118] width 163 height 35
type input "2"
click button "Search" at bounding box center [390, 245] width 163 height 32
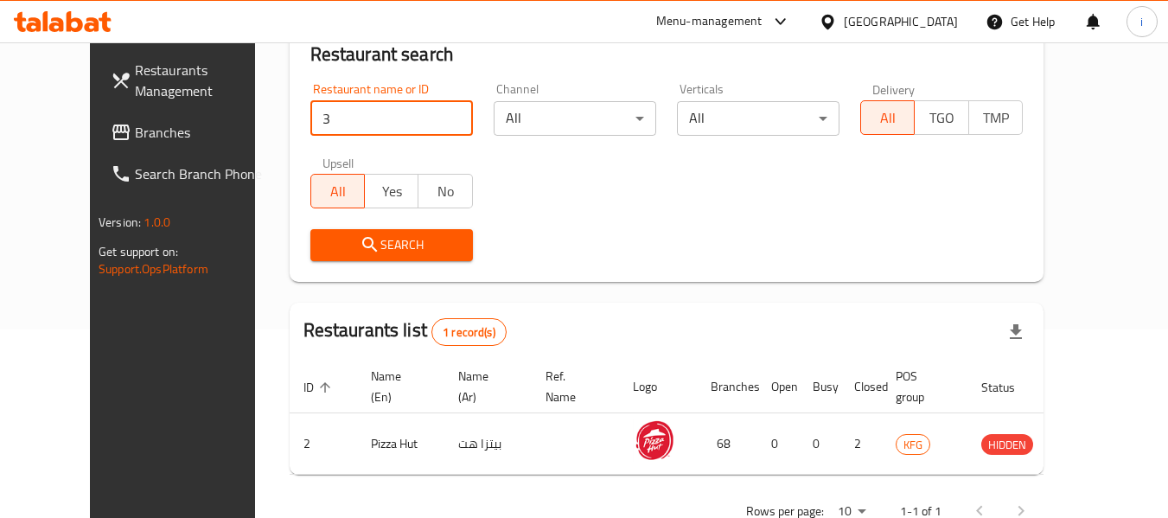
type input "3"
type input "2"
click button "Search" at bounding box center [391, 245] width 163 height 32
click at [677, 215] on div "Restaurant name or ID 2 Restaurant name or ID Channel All ​ Verticals All ​ Del…" at bounding box center [666, 172] width 733 height 199
click at [310, 124] on input "2" at bounding box center [391, 118] width 163 height 35
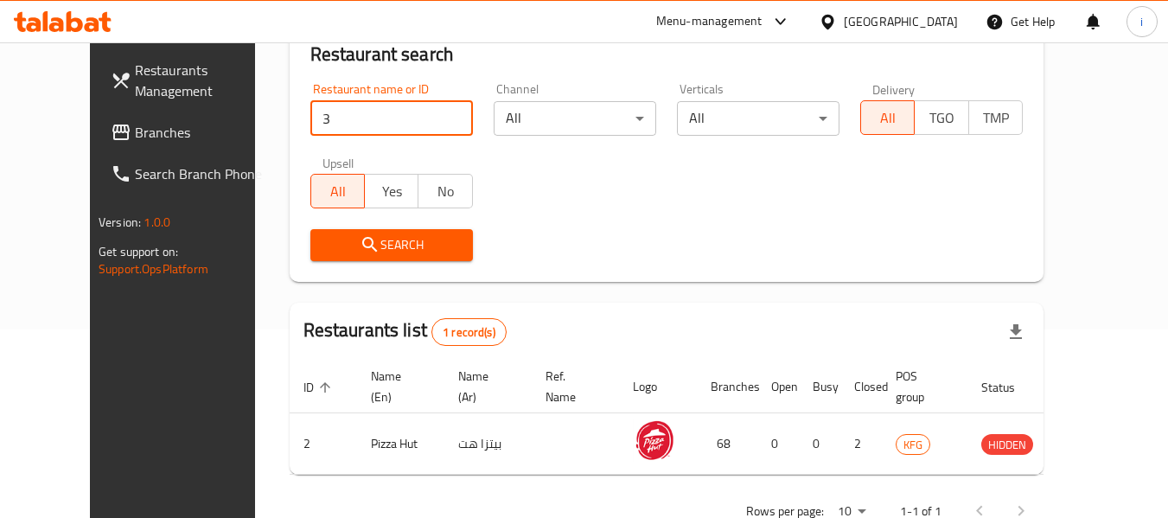
type input "3"
click button "Search" at bounding box center [391, 245] width 163 height 32
type input "4"
click button "Search" at bounding box center [391, 245] width 163 height 32
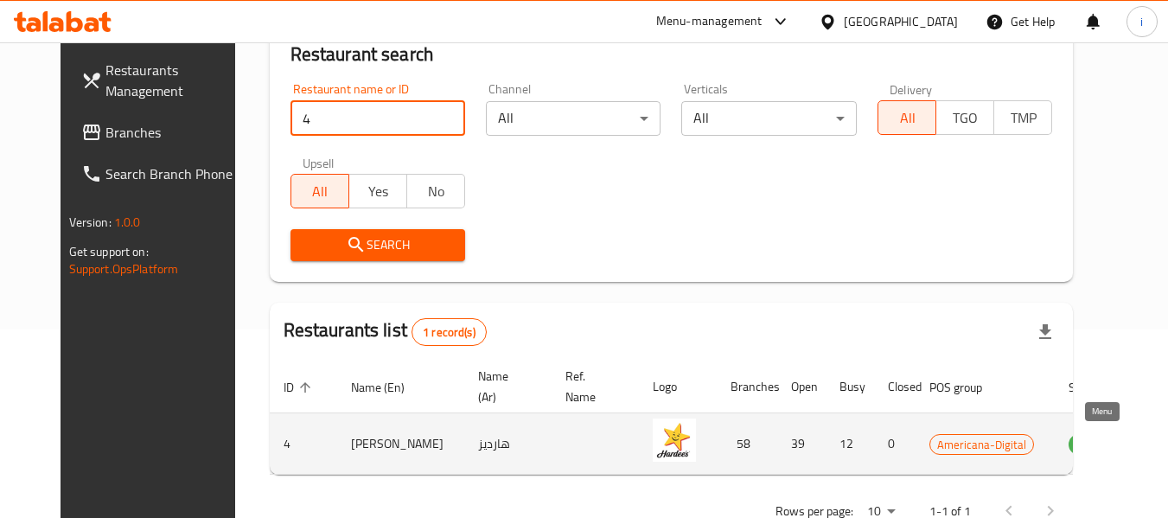
click at [1170, 444] on icon "enhanced table" at bounding box center [1173, 444] width 6 height 7
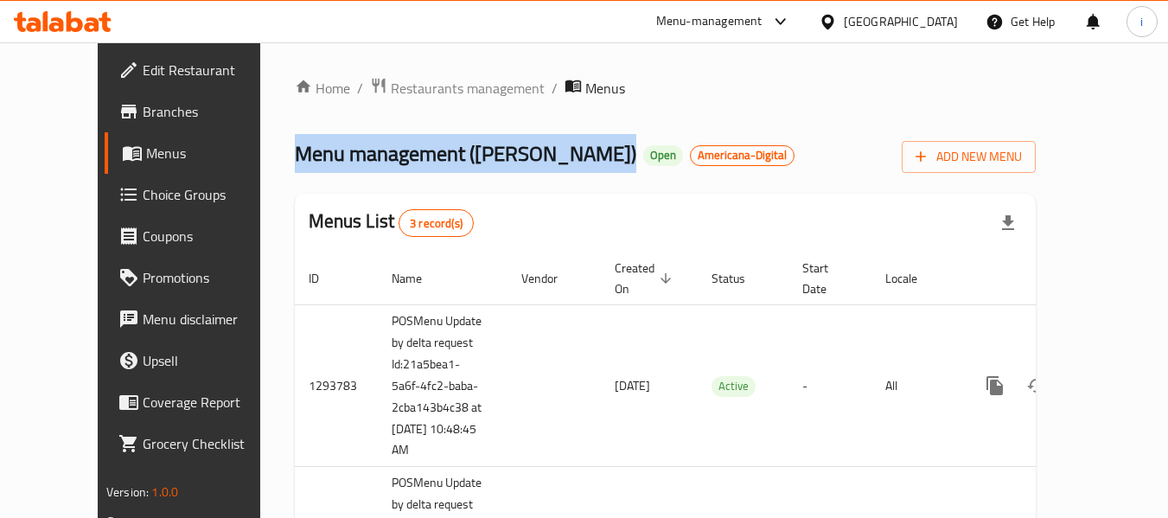
drag, startPoint x: 505, startPoint y: 151, endPoint x: 200, endPoint y: 152, distance: 305.1
click at [260, 152] on div "Home / Restaurants management / Menus Menu management ( Hardee's ) Open America…" at bounding box center [665, 451] width 810 height 819
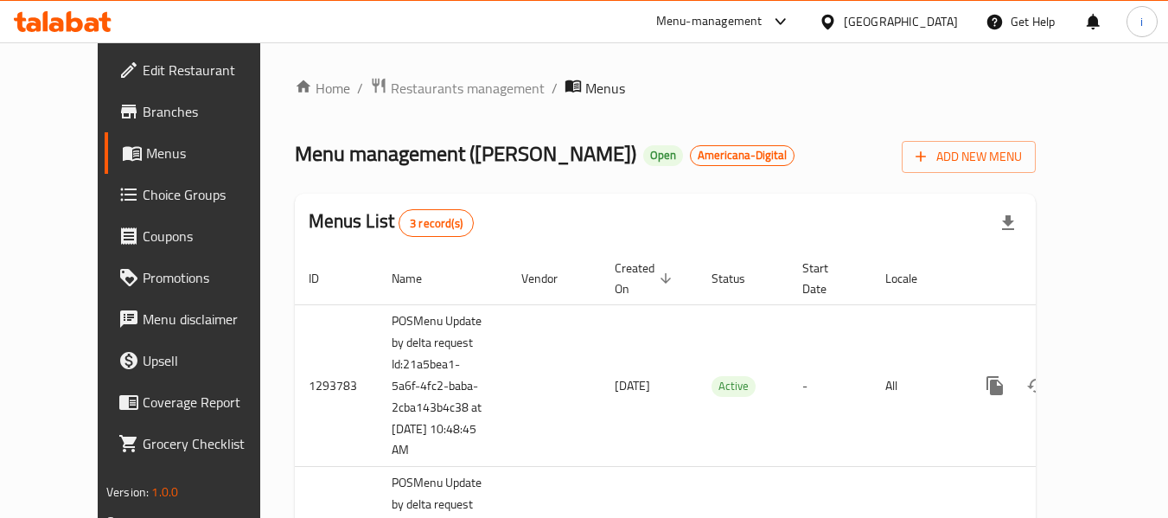
click at [465, 206] on div "Menus List 3 record(s)" at bounding box center [665, 223] width 741 height 59
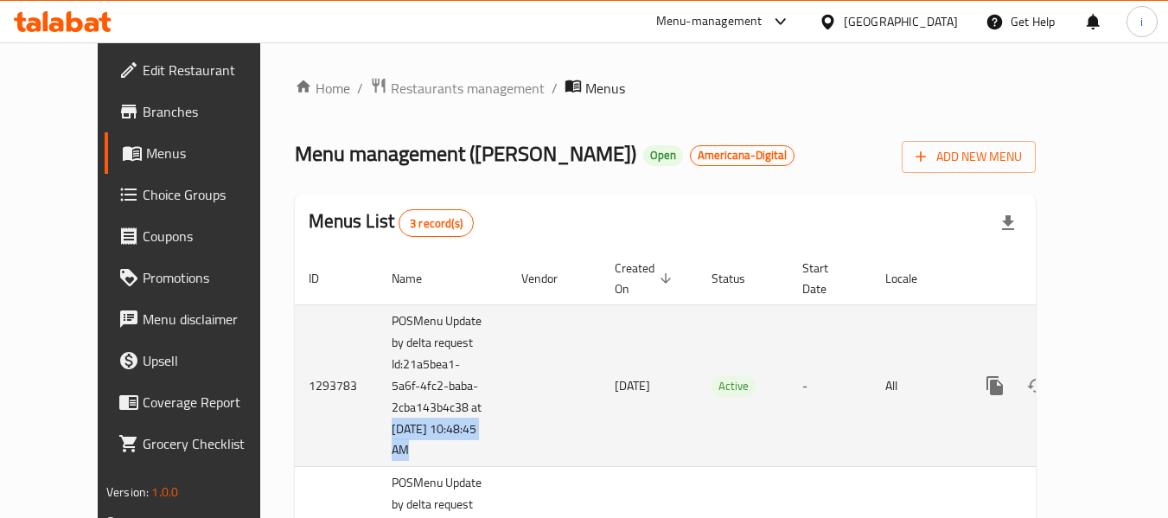
drag, startPoint x: 452, startPoint y: 292, endPoint x: 326, endPoint y: 406, distance: 170.1
click at [326, 406] on tr "1293783 POSMenu Update by delta request Id:21a5bea1-5a6f-4fc2-baba-2cba143b4c38…" at bounding box center [724, 385] width 859 height 163
click at [510, 443] on td "enhanced table" at bounding box center [553, 385] width 93 height 163
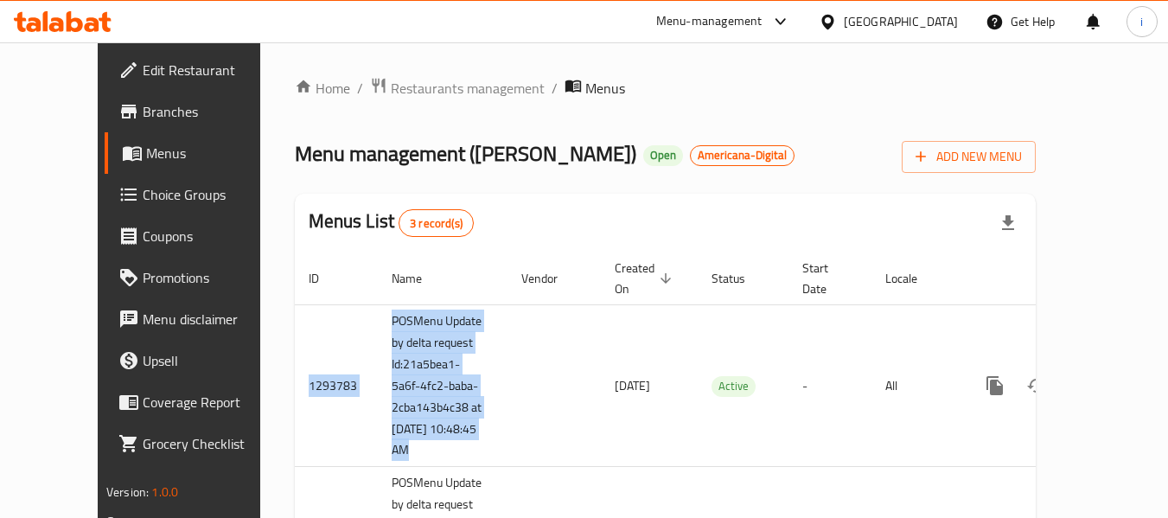
drag, startPoint x: 447, startPoint y: 438, endPoint x: 197, endPoint y: 351, distance: 264.6
click at [260, 351] on div "Home / Restaurants management / Menus Menu management ( Hardee's ) Open America…" at bounding box center [665, 451] width 810 height 819
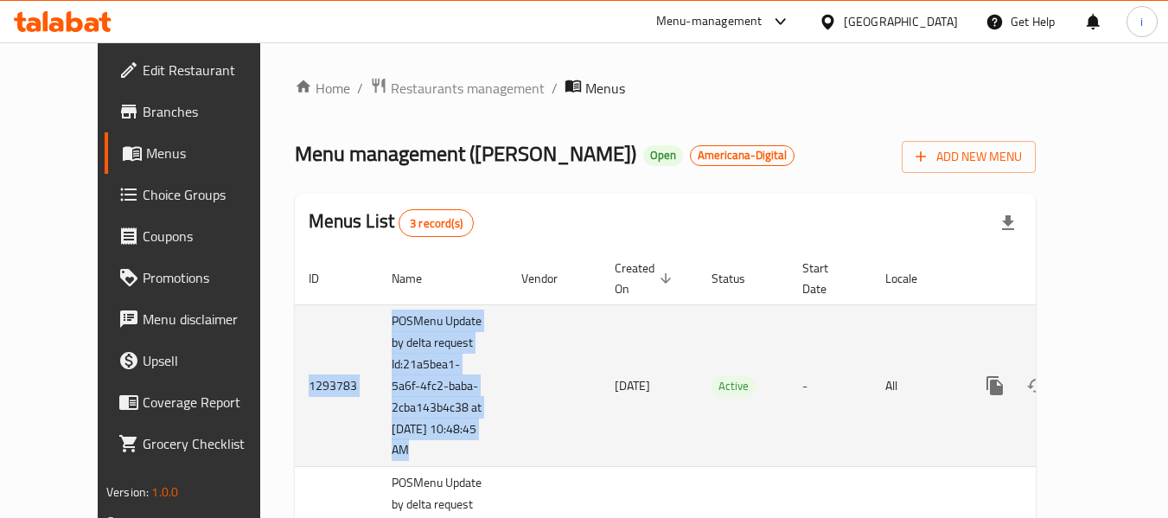
click at [507, 361] on td "enhanced table" at bounding box center [553, 385] width 93 height 163
drag, startPoint x: 309, startPoint y: 292, endPoint x: 498, endPoint y: 443, distance: 241.8
click at [498, 443] on tr "1293783 POSMenu Update by delta request Id:21a5bea1-5a6f-4fc2-baba-2cba143b4c38…" at bounding box center [724, 385] width 859 height 163
click at [507, 443] on td "enhanced table" at bounding box center [553, 385] width 93 height 163
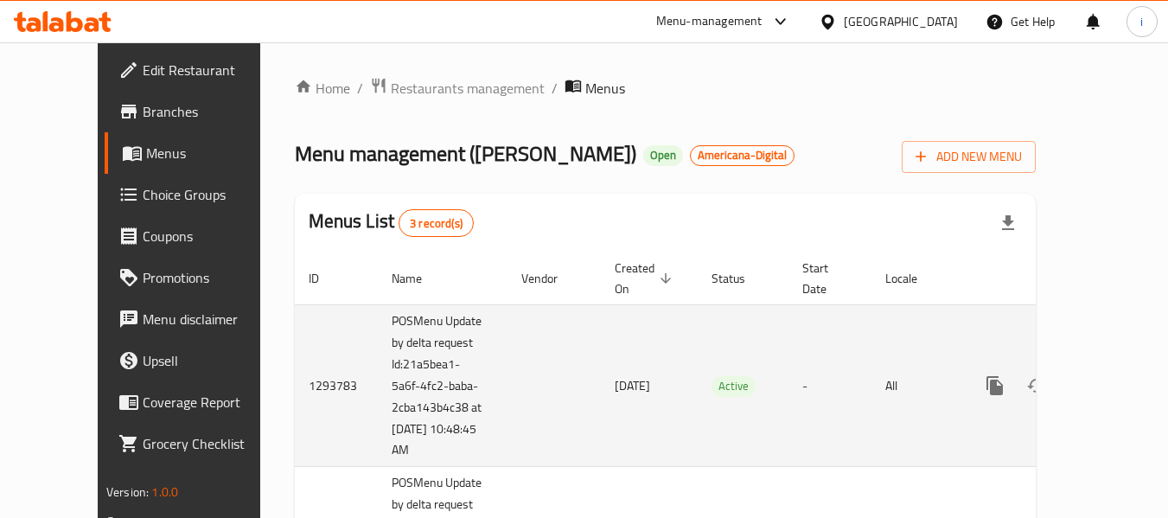
drag, startPoint x: 438, startPoint y: 432, endPoint x: 303, endPoint y: 295, distance: 193.2
click at [303, 304] on tr "1293783 POSMenu Update by delta request Id:21a5bea1-5a6f-4fc2-baba-2cba143b4c38…" at bounding box center [724, 385] width 859 height 163
click at [303, 304] on td "1293783" at bounding box center [336, 385] width 83 height 163
drag, startPoint x: 322, startPoint y: 284, endPoint x: 414, endPoint y: 310, distance: 96.3
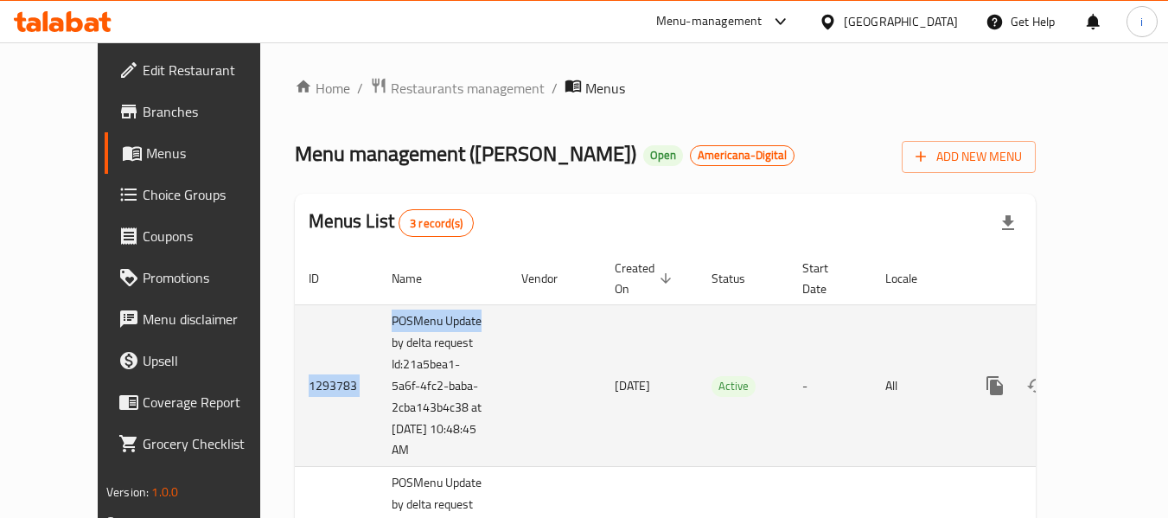
click at [414, 310] on td "POSMenu Update by delta request Id:21a5bea1-5a6f-4fc2-baba-2cba143b4c38 at 8/25…" at bounding box center [443, 385] width 130 height 163
drag, startPoint x: 371, startPoint y: 300, endPoint x: 371, endPoint y: 343, distance: 43.2
click at [378, 343] on td "POSMenu Update by delta request Id:21a5bea1-5a6f-4fc2-baba-2cba143b4c38 at 8/25…" at bounding box center [443, 385] width 130 height 163
click at [378, 304] on td "POSMenu Update by delta request Id:21a5bea1-5a6f-4fc2-baba-2cba143b4c38 at 8/25…" at bounding box center [443, 385] width 130 height 163
click at [601, 392] on td "17/06/2025" at bounding box center [649, 385] width 97 height 163
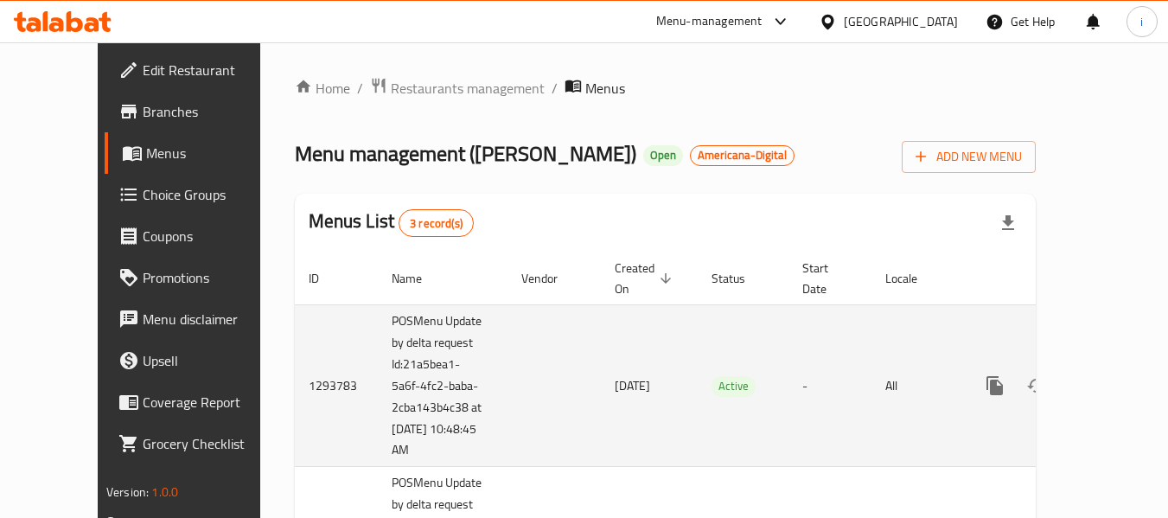
click at [507, 324] on td "enhanced table" at bounding box center [553, 385] width 93 height 163
drag, startPoint x: 735, startPoint y: 346, endPoint x: 568, endPoint y: 364, distance: 167.8
click at [568, 364] on tr "1293783 POSMenu Update by delta request Id:21a5bea1-5a6f-4fc2-baba-2cba143b4c38…" at bounding box center [724, 385] width 859 height 163
click at [698, 378] on td "Active" at bounding box center [743, 385] width 91 height 163
drag, startPoint x: 711, startPoint y: 373, endPoint x: 656, endPoint y: 360, distance: 56.8
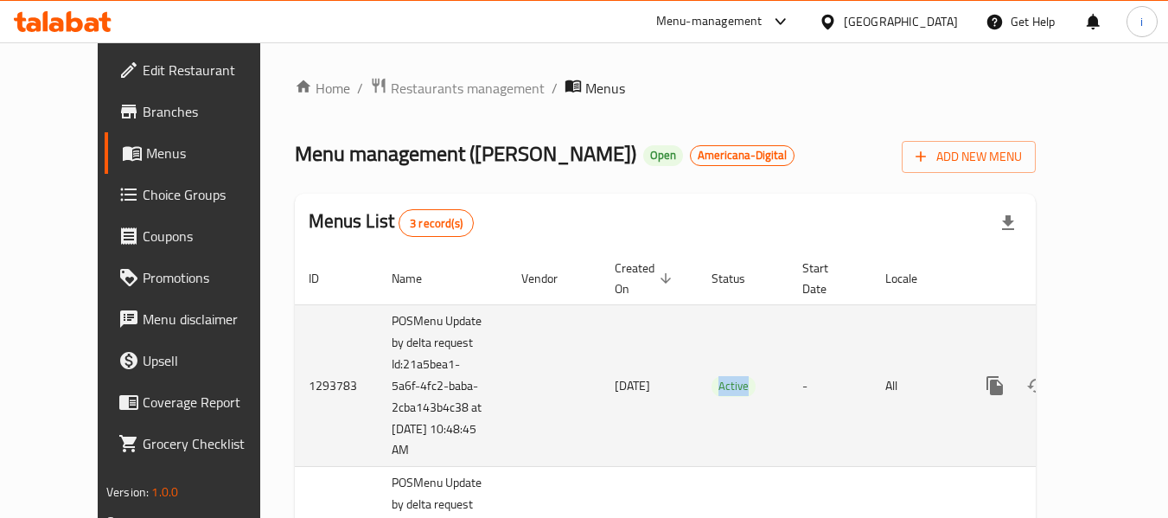
click at [698, 360] on td "Active" at bounding box center [743, 385] width 91 height 163
drag, startPoint x: 615, startPoint y: 367, endPoint x: 551, endPoint y: 367, distance: 64.0
click at [601, 367] on td "17/06/2025" at bounding box center [649, 385] width 97 height 163
drag, startPoint x: 653, startPoint y: 363, endPoint x: 728, endPoint y: 373, distance: 75.1
click at [728, 373] on td "Active" at bounding box center [743, 385] width 91 height 163
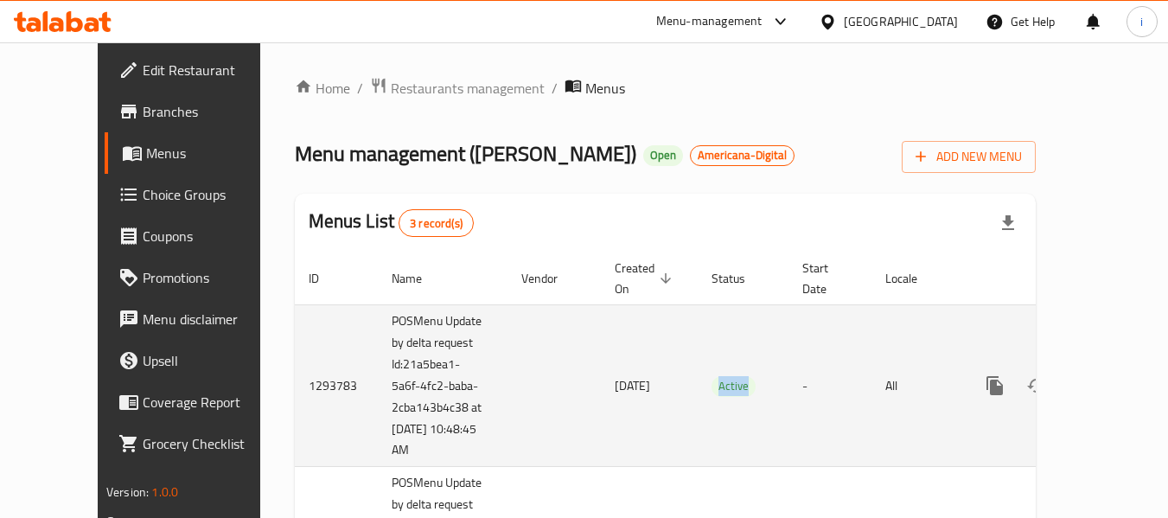
drag, startPoint x: 498, startPoint y: 356, endPoint x: 606, endPoint y: 364, distance: 108.3
click at [606, 364] on tr "1293783 POSMenu Update by delta request Id:21a5bea1-5a6f-4fc2-baba-2cba143b4c38…" at bounding box center [724, 385] width 859 height 163
click at [711, 376] on span "Active" at bounding box center [733, 386] width 44 height 20
drag, startPoint x: 622, startPoint y: 366, endPoint x: 539, endPoint y: 367, distance: 83.0
click at [601, 367] on td "17/06/2025" at bounding box center [649, 385] width 97 height 163
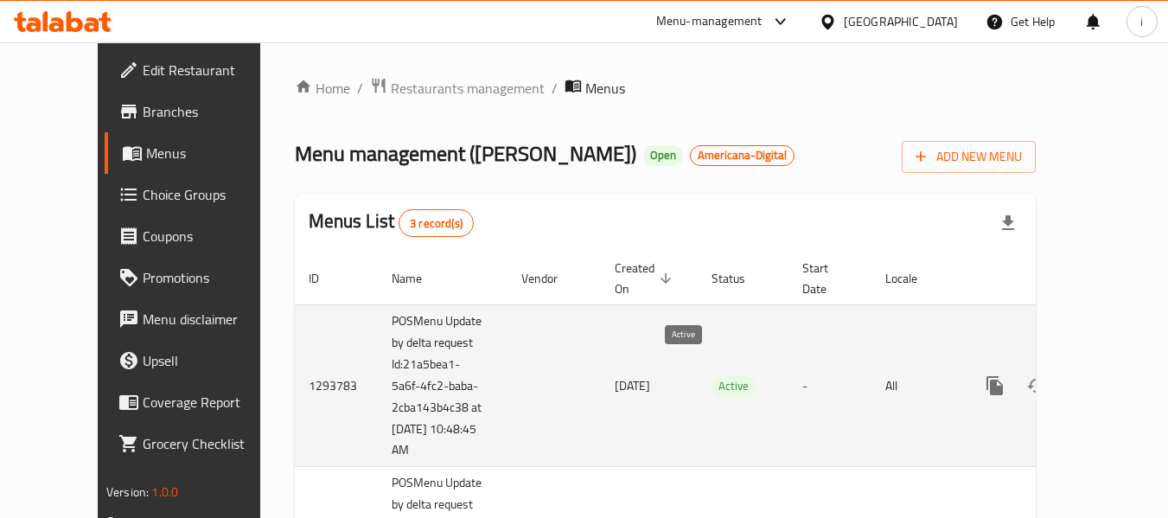
click at [711, 377] on div "Active" at bounding box center [733, 386] width 44 height 21
drag, startPoint x: 666, startPoint y: 368, endPoint x: 687, endPoint y: 375, distance: 21.9
click at [711, 376] on span "Active" at bounding box center [733, 386] width 44 height 20
click at [710, 386] on td "Active" at bounding box center [743, 385] width 91 height 163
drag, startPoint x: 699, startPoint y: 379, endPoint x: 679, endPoint y: 368, distance: 22.8
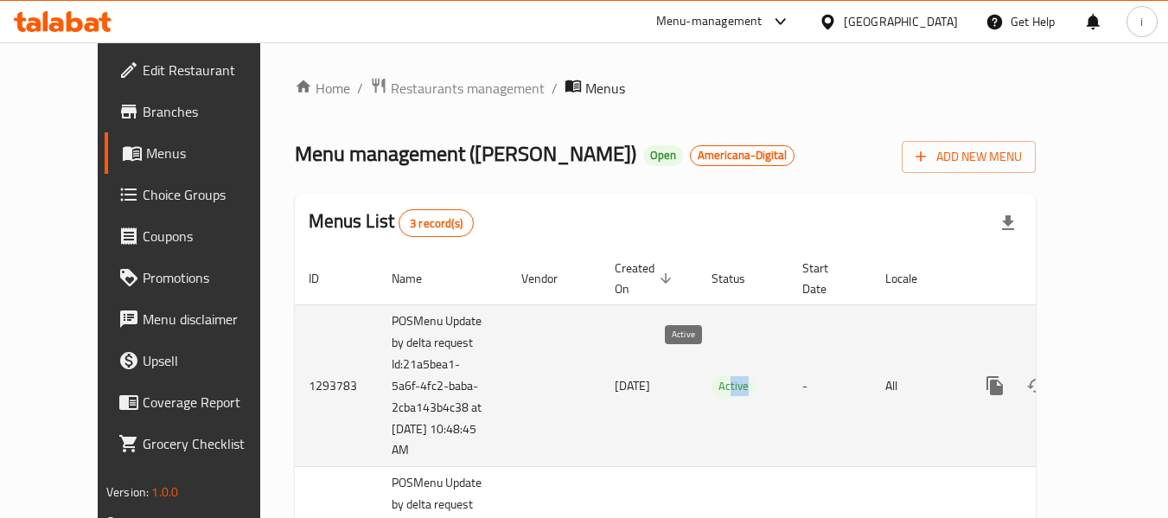
click at [698, 368] on td "Active" at bounding box center [743, 385] width 91 height 163
click at [711, 376] on span "Active" at bounding box center [733, 386] width 44 height 20
click at [615, 374] on span "17/06/2025" at bounding box center [632, 385] width 35 height 22
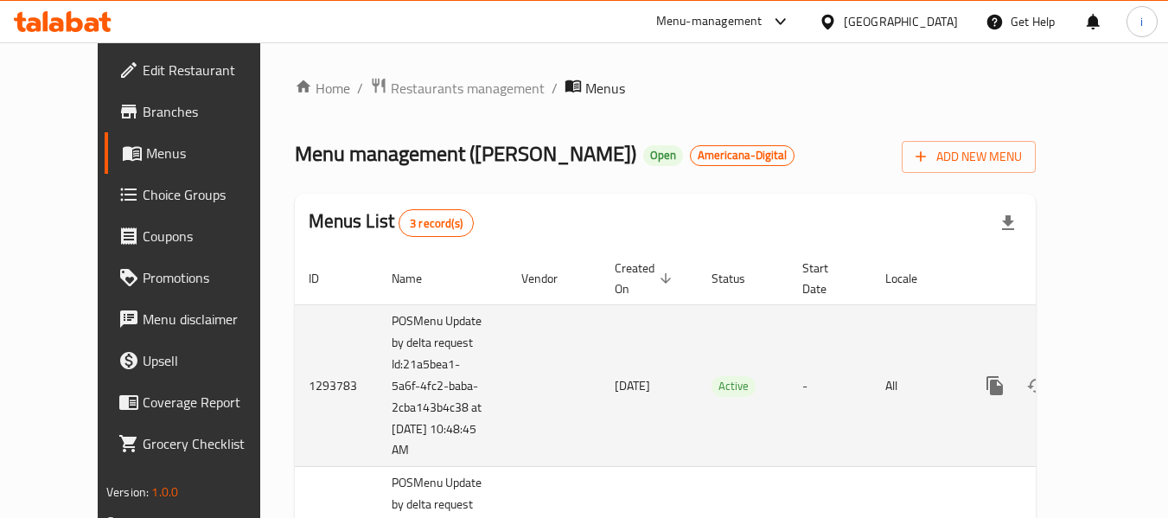
click at [615, 374] on span "17/06/2025" at bounding box center [632, 385] width 35 height 22
click at [711, 376] on span "Active" at bounding box center [733, 386] width 44 height 20
click at [378, 346] on td "POSMenu Update by delta request Id:21a5bea1-5a6f-4fc2-baba-2cba143b4c38 at 8/25…" at bounding box center [443, 385] width 130 height 163
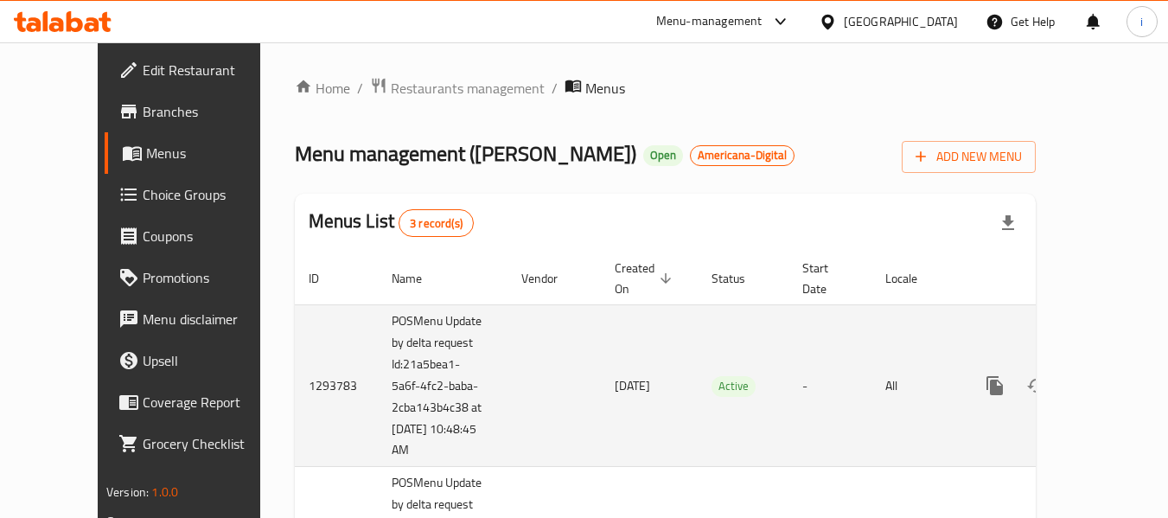
click at [295, 372] on td "1293783" at bounding box center [336, 385] width 83 height 163
click at [378, 318] on td "POSMenu Update by delta request Id:21a5bea1-5a6f-4fc2-baba-2cba143b4c38 at 8/25…" at bounding box center [443, 385] width 130 height 163
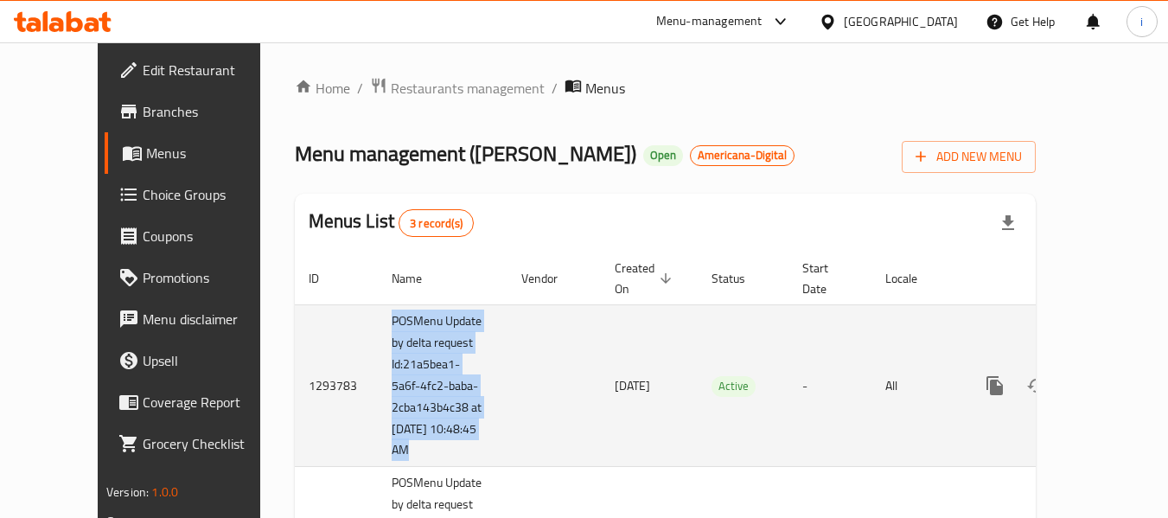
click at [378, 318] on td "POSMenu Update by delta request Id:21a5bea1-5a6f-4fc2-baba-2cba143b4c38 at 8/25…" at bounding box center [443, 385] width 130 height 163
click at [512, 306] on td "enhanced table" at bounding box center [553, 385] width 93 height 163
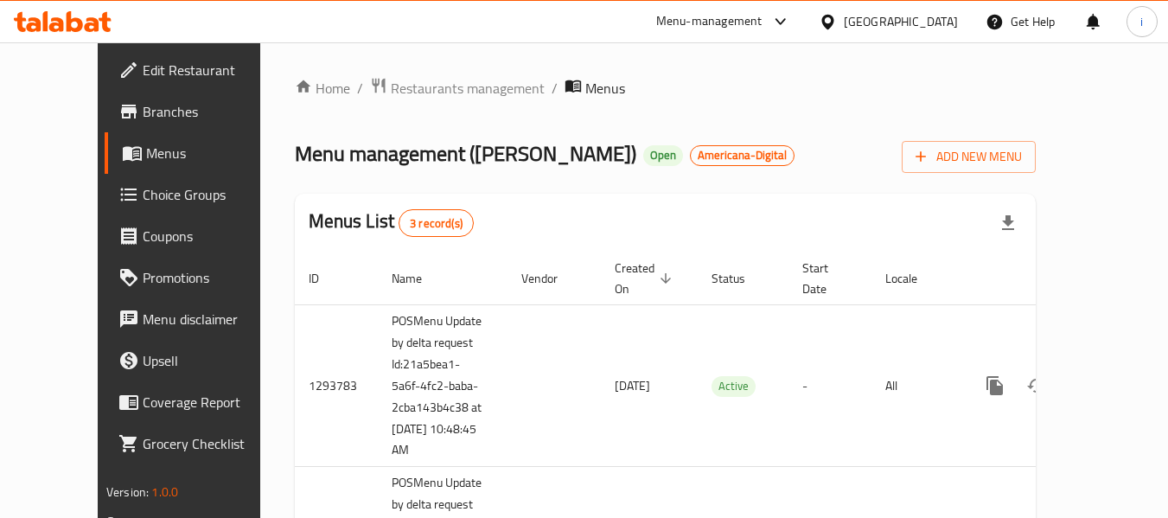
click at [844, 16] on div at bounding box center [831, 21] width 25 height 19
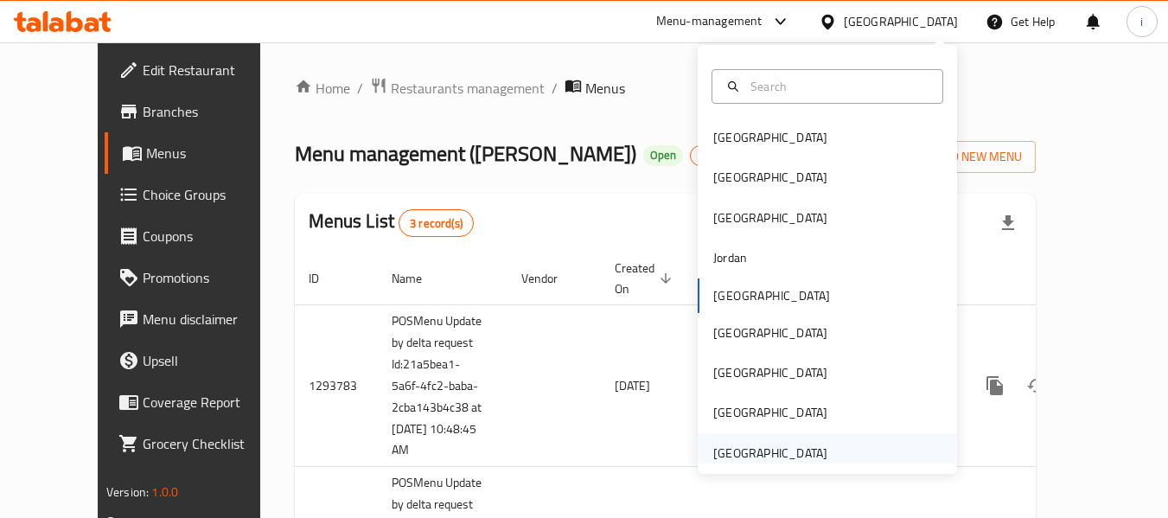
click at [779, 456] on div "United Arab Emirates" at bounding box center [770, 452] width 114 height 19
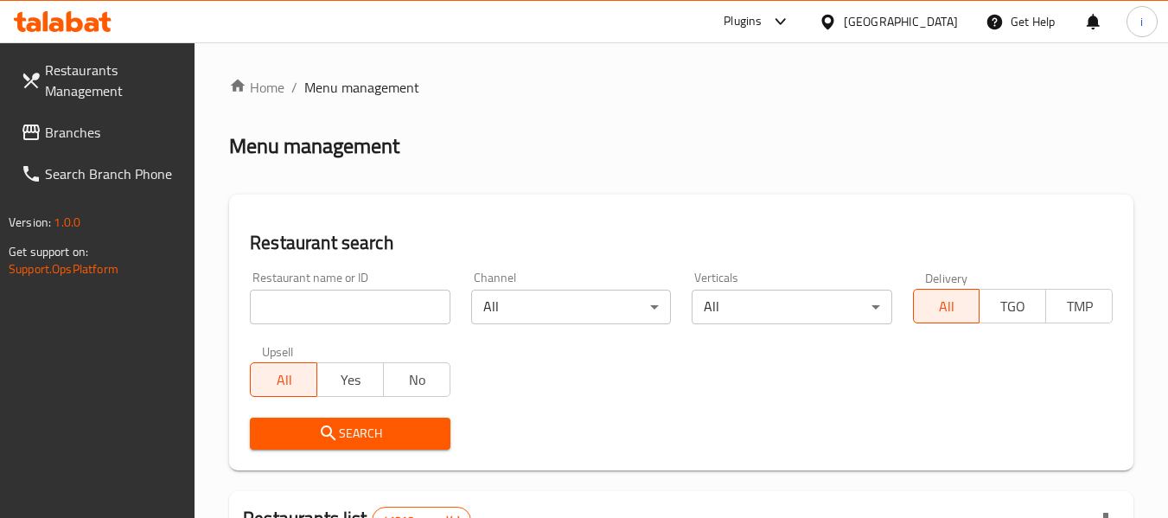
click at [54, 133] on span "Branches" at bounding box center [113, 132] width 137 height 21
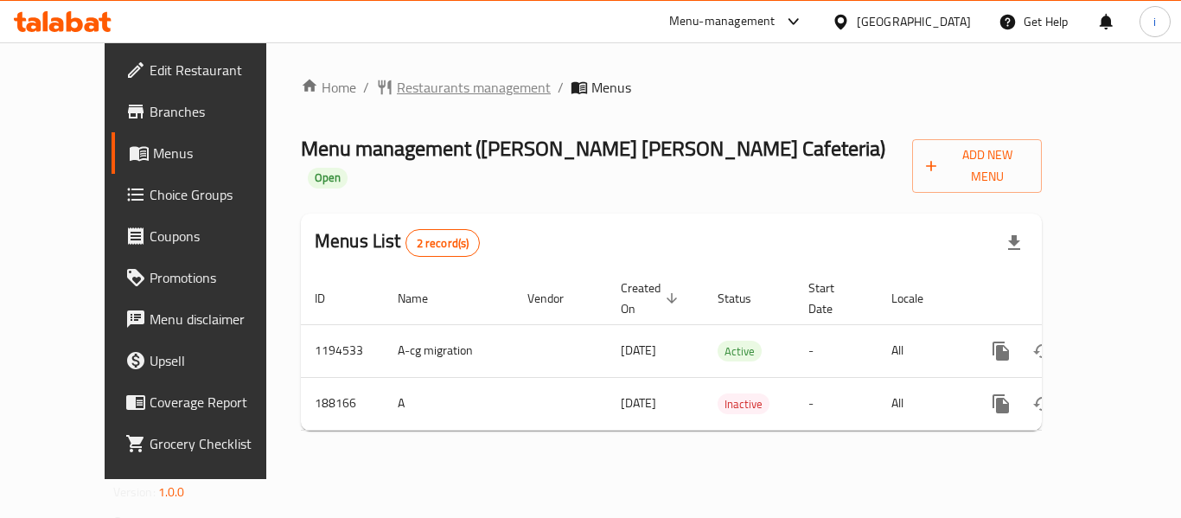
click at [397, 95] on span "Restaurants management" at bounding box center [474, 87] width 154 height 21
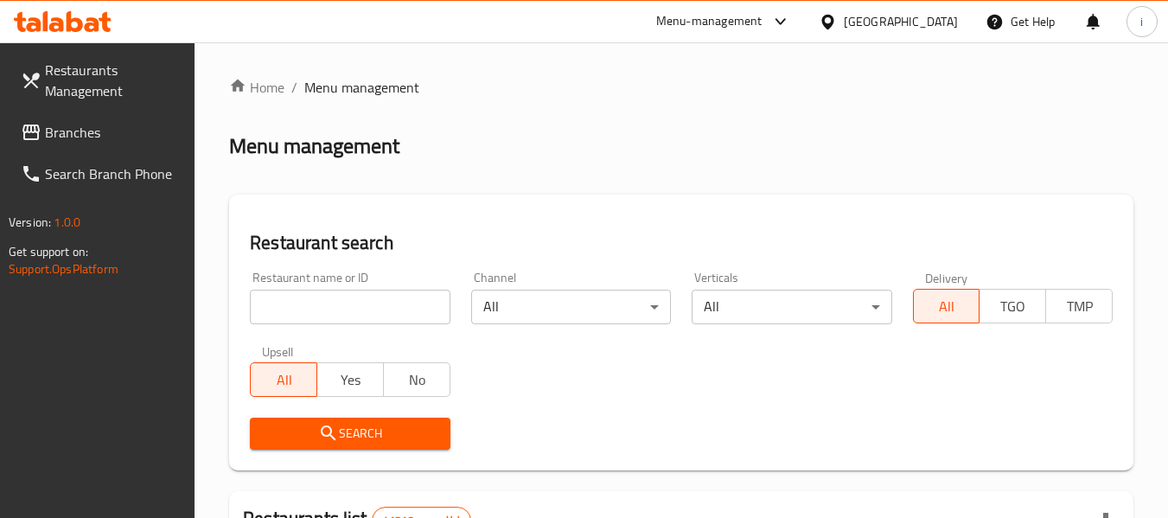
click at [364, 307] on input "search" at bounding box center [350, 307] width 200 height 35
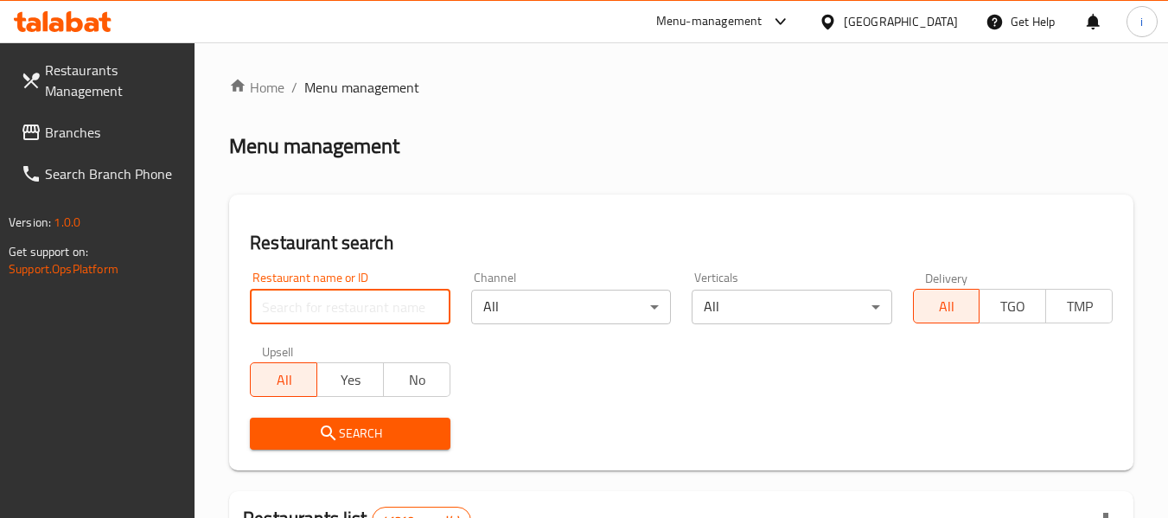
paste input "620198"
type input "620198"
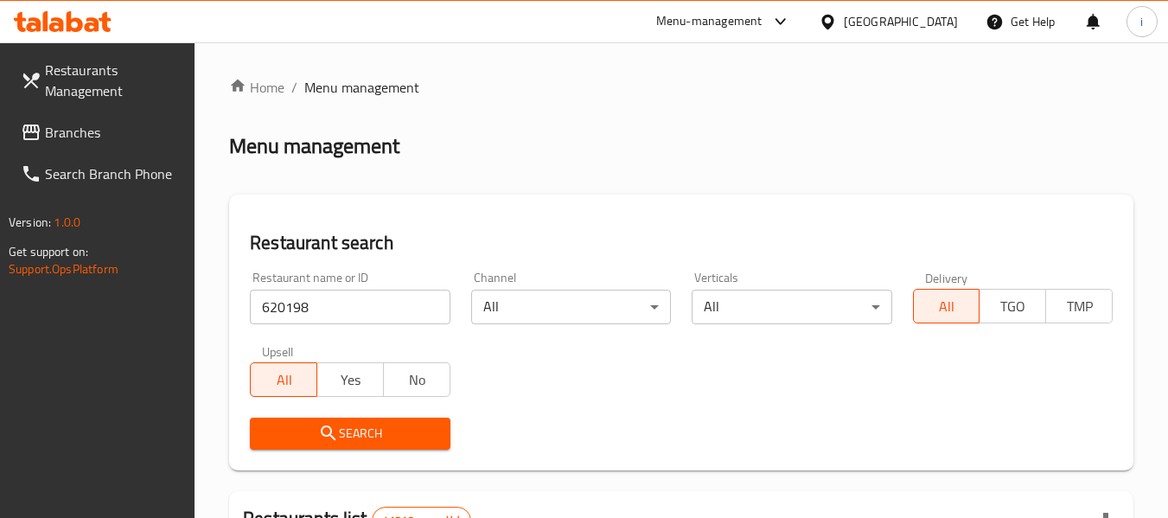
click at [322, 445] on button "Search" at bounding box center [350, 434] width 200 height 32
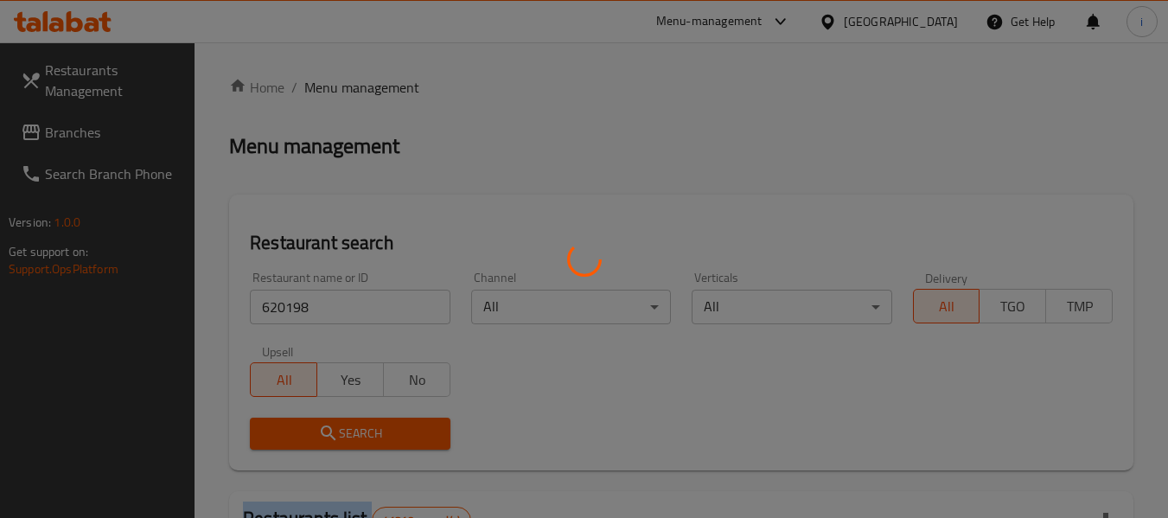
click at [322, 445] on div at bounding box center [584, 259] width 1168 height 518
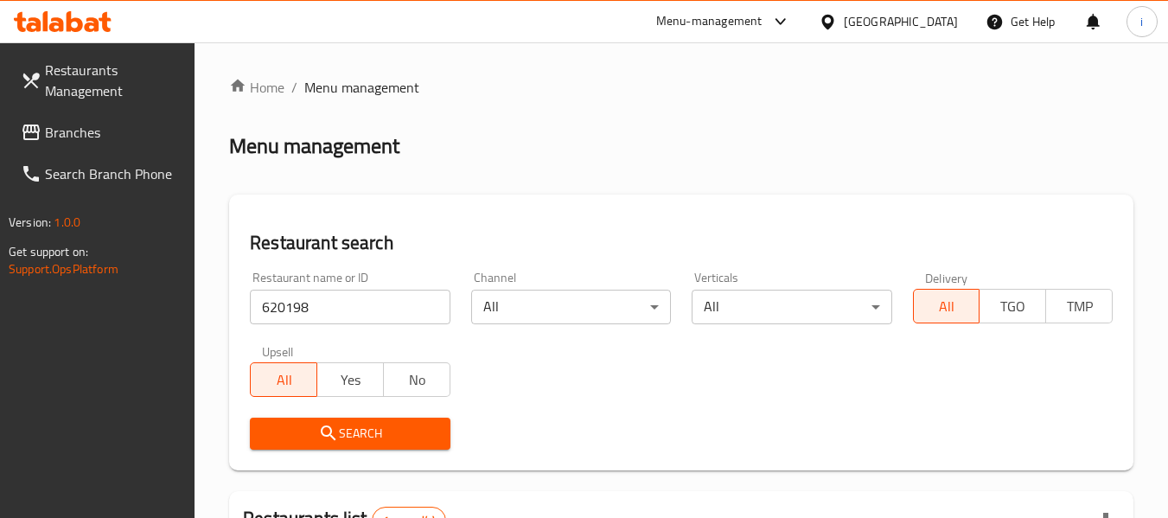
click at [859, 18] on div "[GEOGRAPHIC_DATA]" at bounding box center [901, 21] width 114 height 19
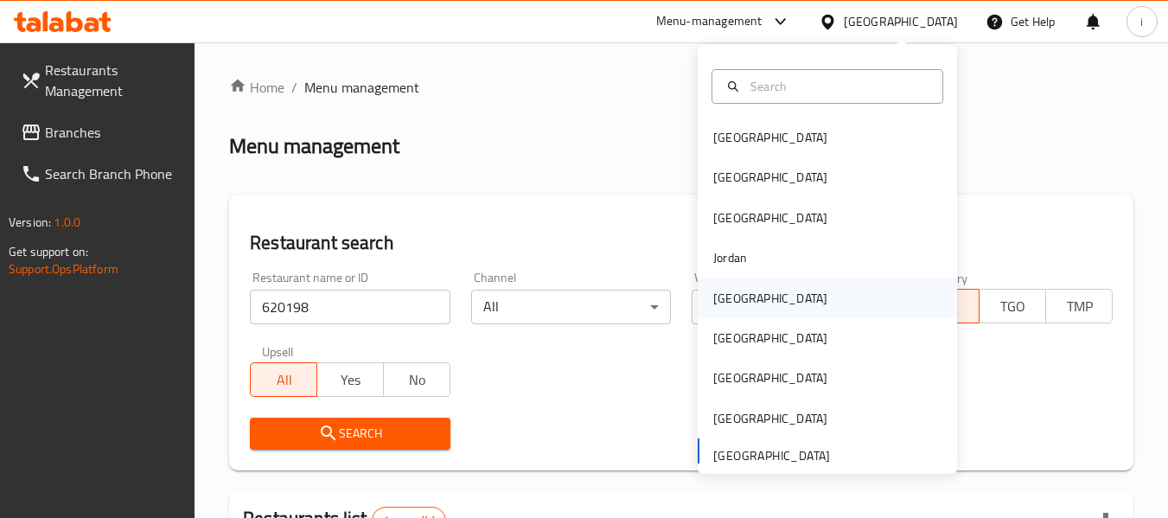
click at [718, 308] on div "[GEOGRAPHIC_DATA]" at bounding box center [770, 298] width 114 height 19
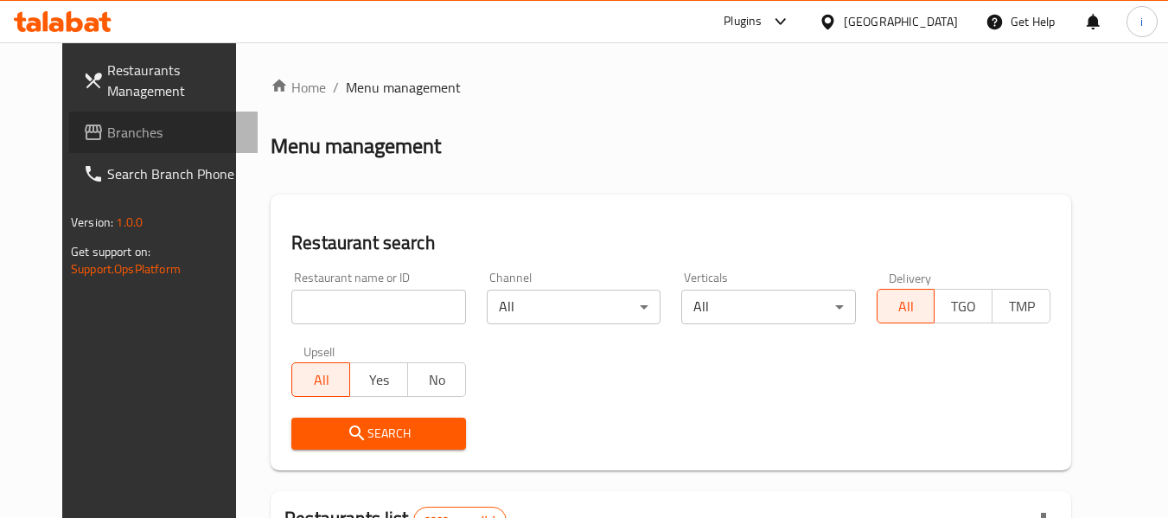
click at [107, 134] on span "Branches" at bounding box center [175, 132] width 137 height 21
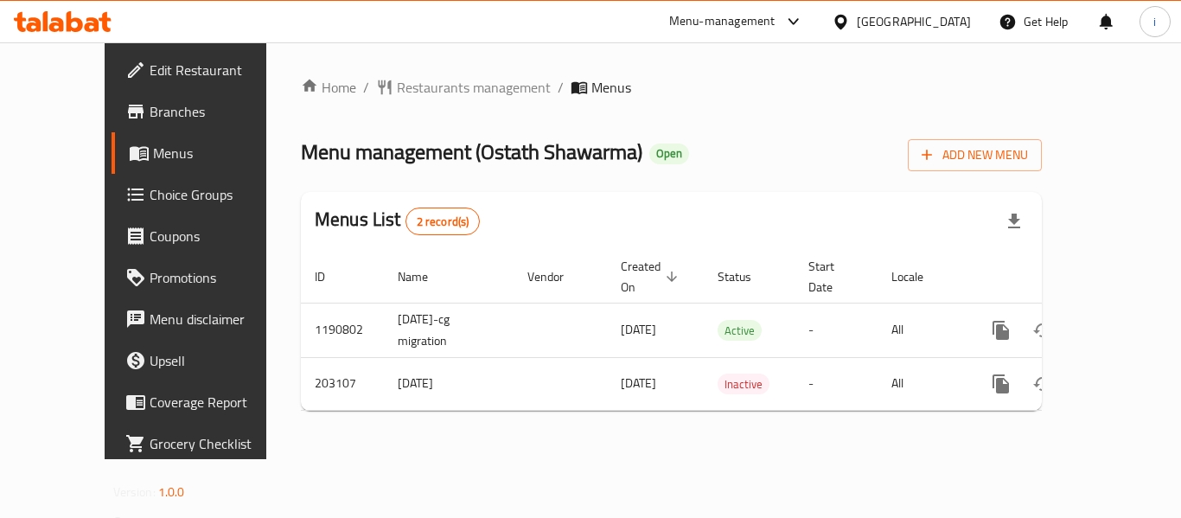
click at [936, 32] on div "[GEOGRAPHIC_DATA]" at bounding box center [901, 21] width 167 height 41
click at [934, 16] on div "[GEOGRAPHIC_DATA]" at bounding box center [914, 21] width 114 height 19
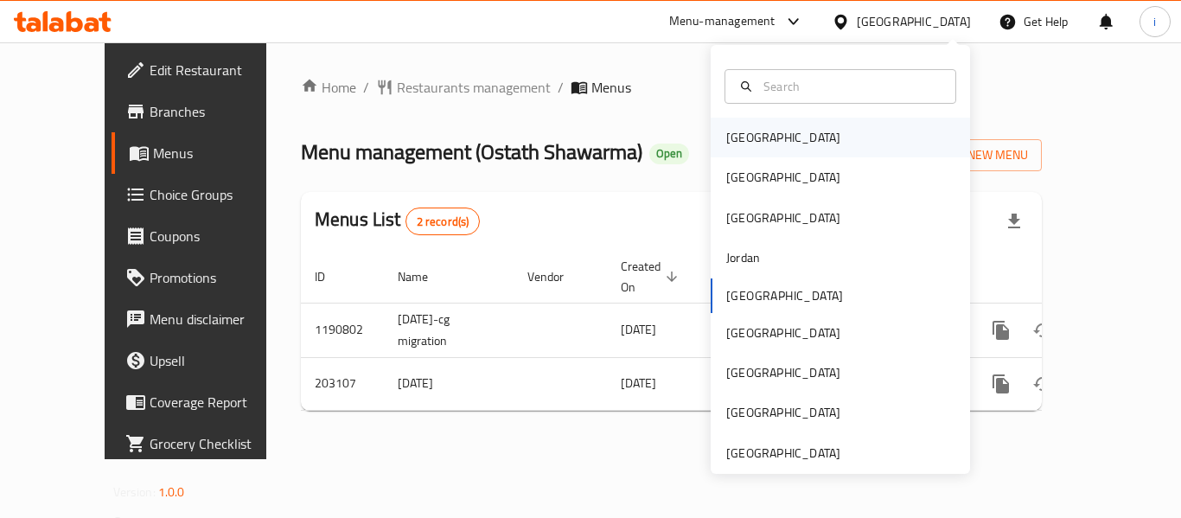
click at [754, 132] on div "[GEOGRAPHIC_DATA]" at bounding box center [783, 138] width 142 height 40
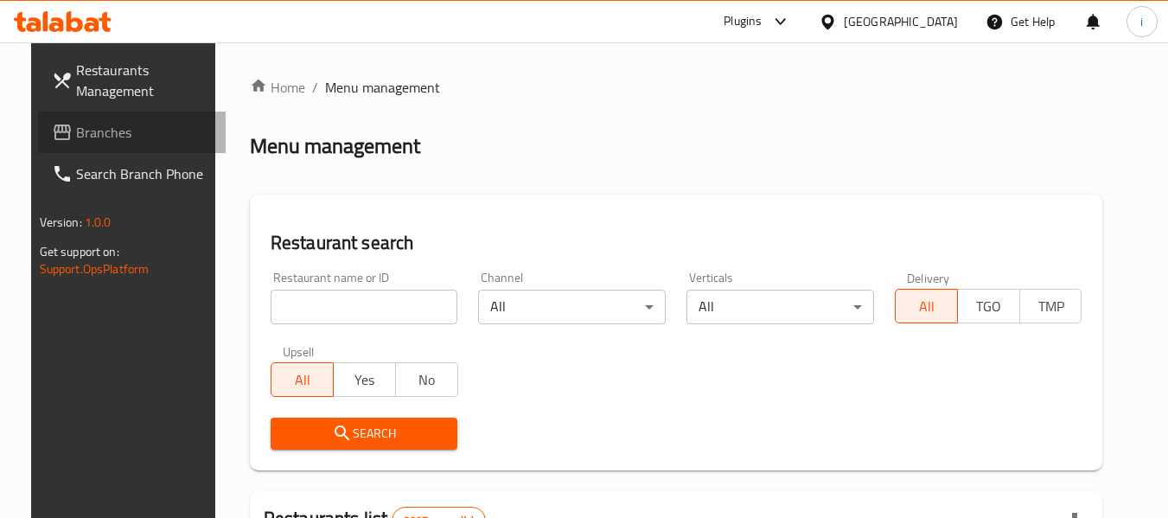
click at [99, 131] on span "Branches" at bounding box center [144, 132] width 137 height 21
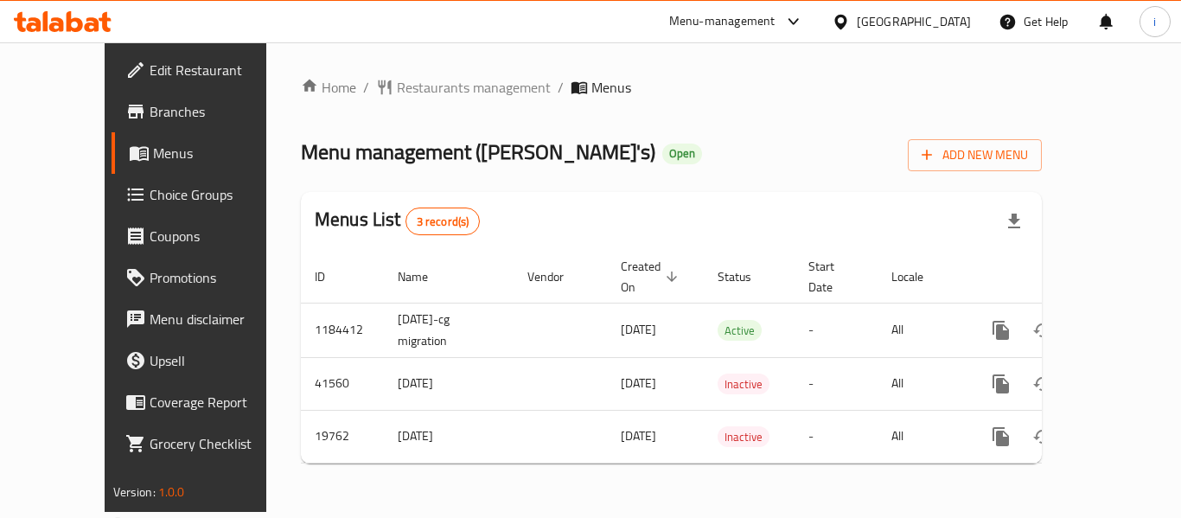
click at [423, 100] on div "Home / Restaurants management / Menus Menu management ( [PERSON_NAME]'s ) Open …" at bounding box center [671, 277] width 741 height 400
click at [403, 80] on span "Restaurants management" at bounding box center [474, 87] width 154 height 21
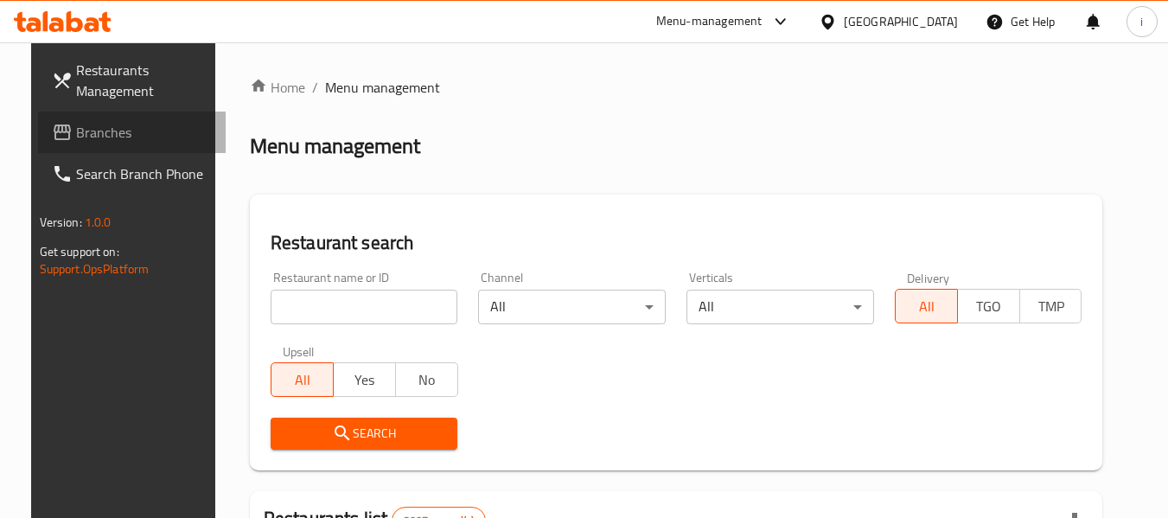
click at [101, 131] on span "Branches" at bounding box center [144, 132] width 137 height 21
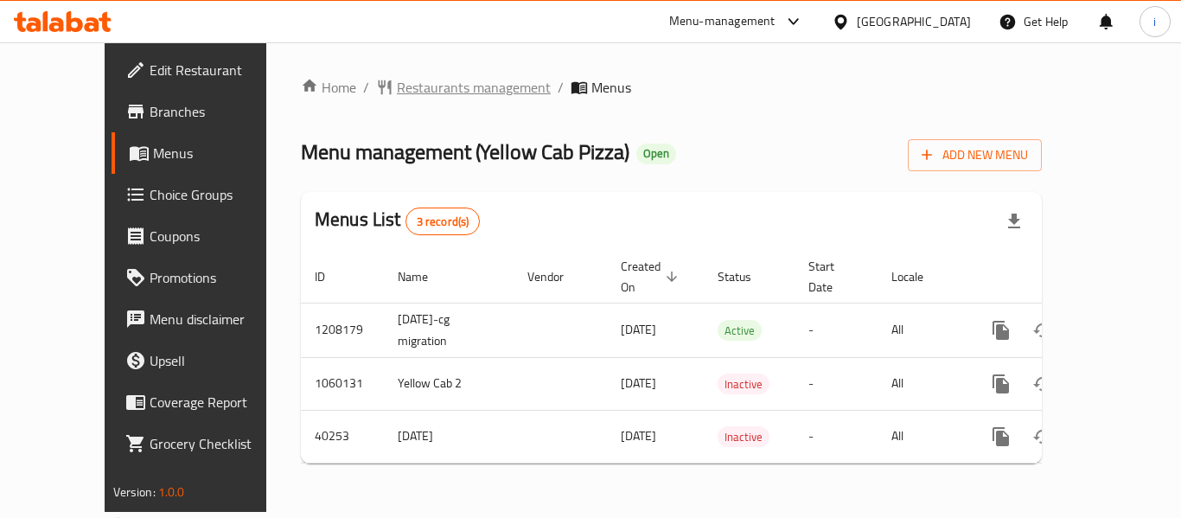
click at [397, 93] on span "Restaurants management" at bounding box center [474, 87] width 154 height 21
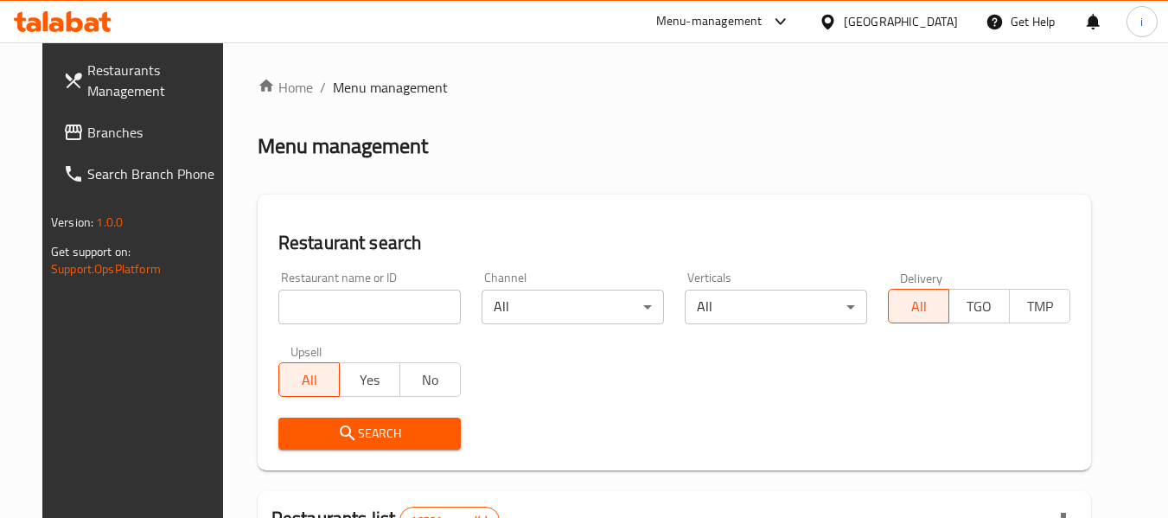
click at [327, 309] on input "search" at bounding box center [369, 307] width 182 height 35
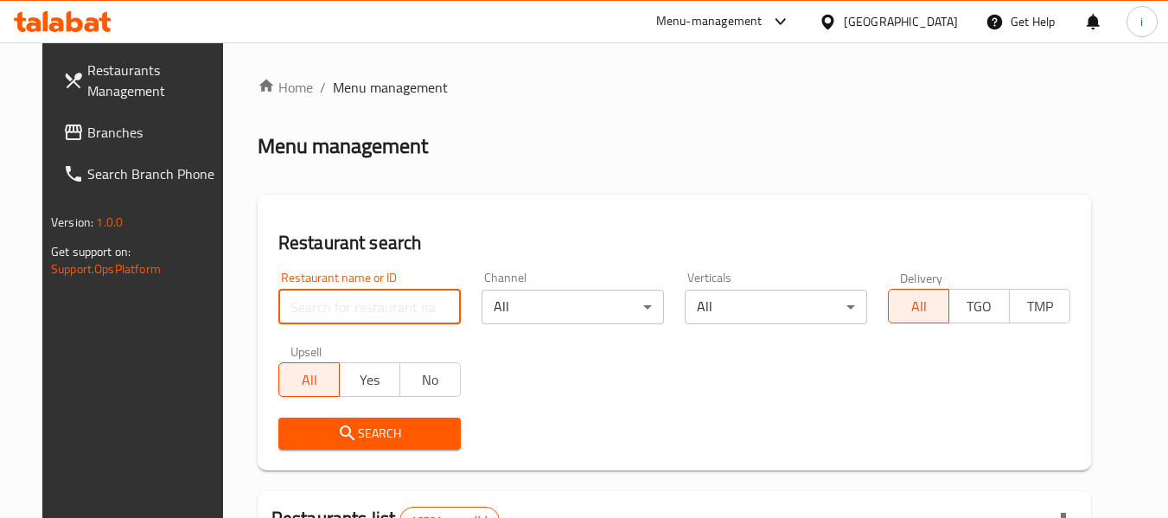
paste input "20975"
type input "20975"
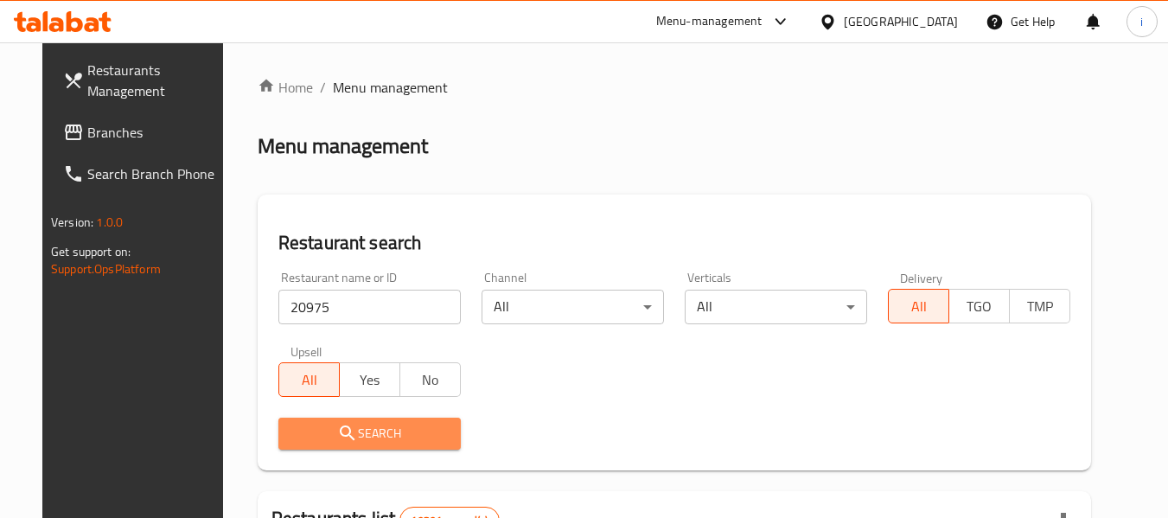
click at [309, 428] on span "Search" at bounding box center [369, 434] width 155 height 22
click at [309, 428] on div at bounding box center [584, 259] width 1168 height 518
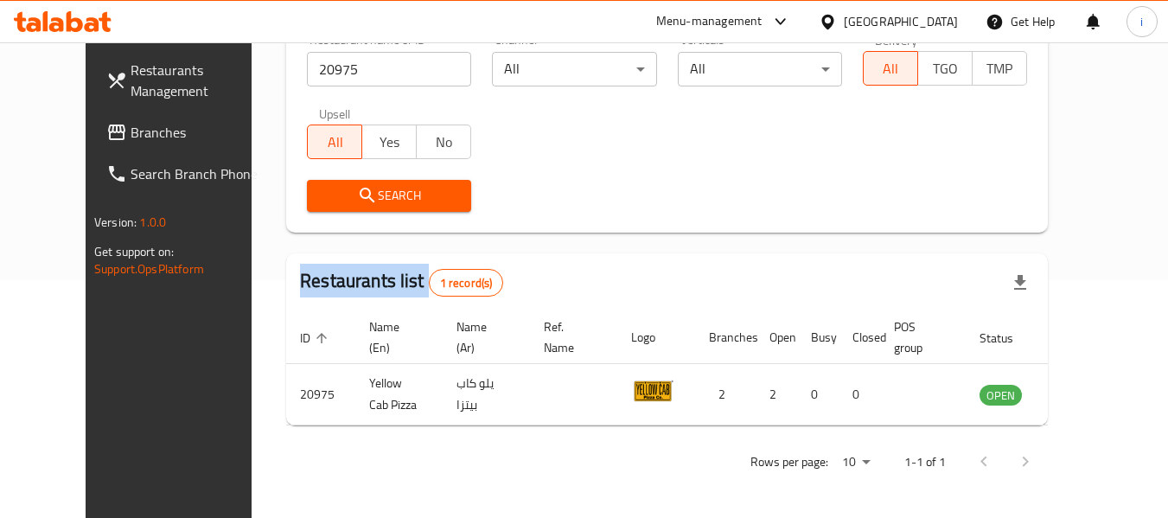
scroll to position [239, 0]
drag, startPoint x: 98, startPoint y: 135, endPoint x: 35, endPoint y: 157, distance: 67.0
click at [131, 135] on span "Branches" at bounding box center [199, 132] width 137 height 21
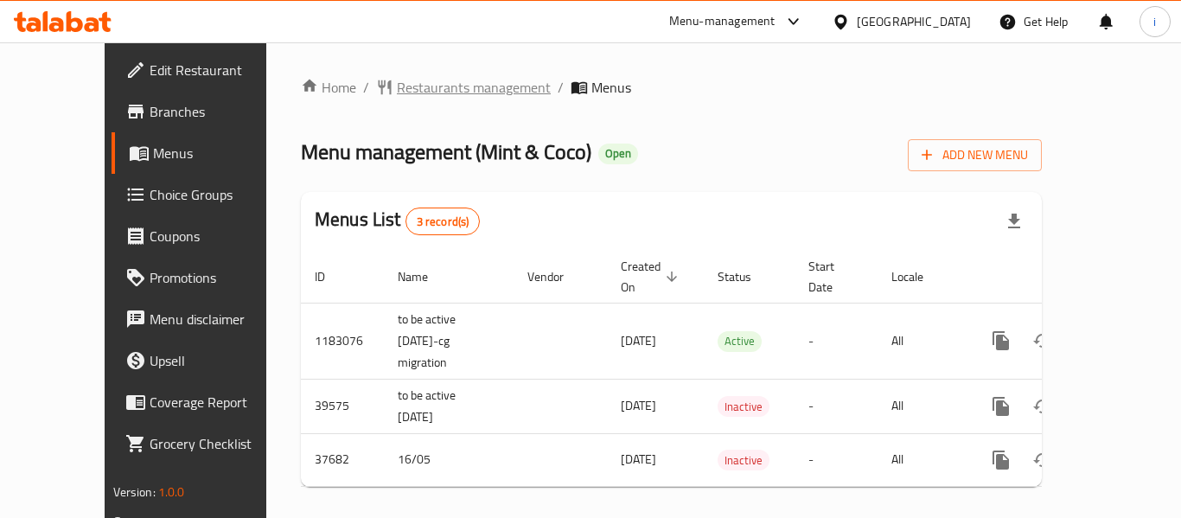
click at [397, 82] on span "Restaurants management" at bounding box center [474, 87] width 154 height 21
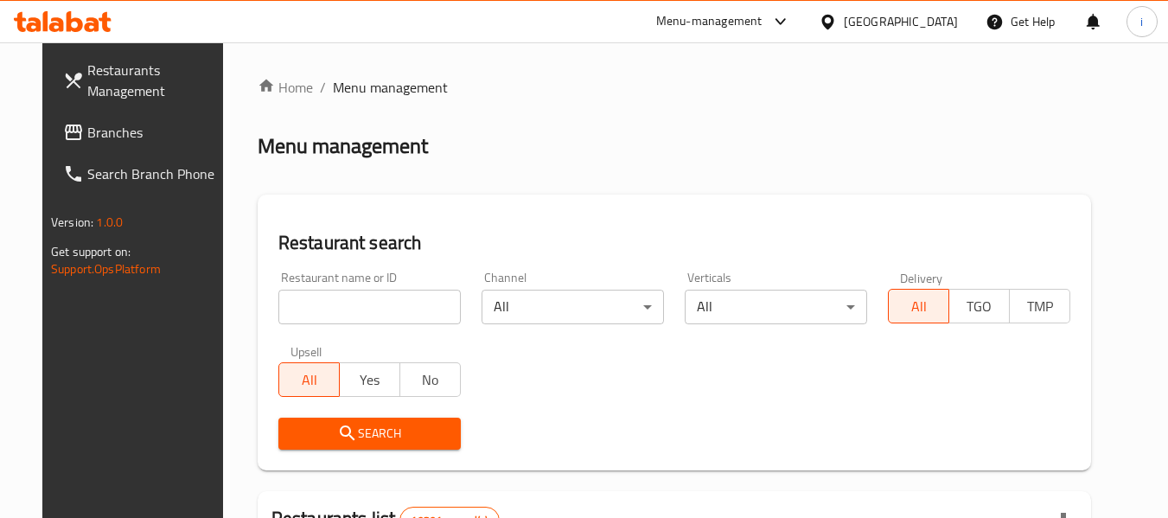
paste input "19507"
click at [327, 311] on input "search" at bounding box center [369, 307] width 182 height 35
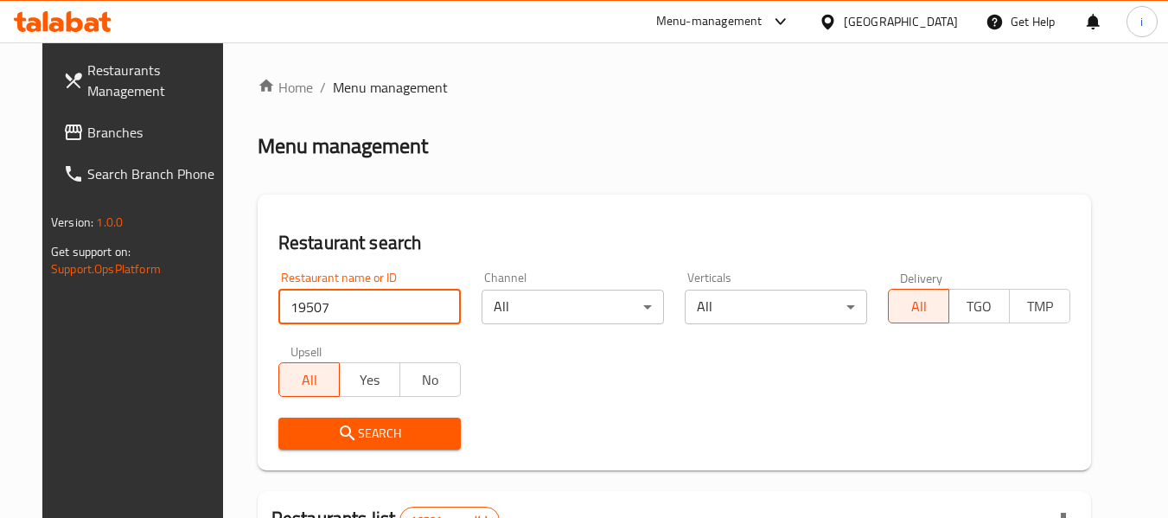
type input "19507"
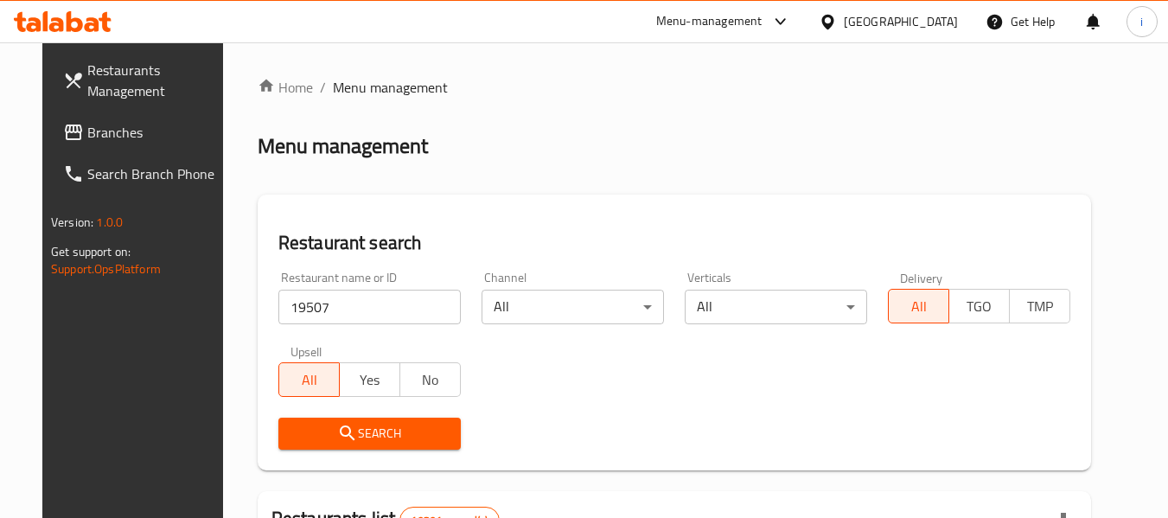
click at [337, 425] on icon "submit" at bounding box center [347, 433] width 21 height 21
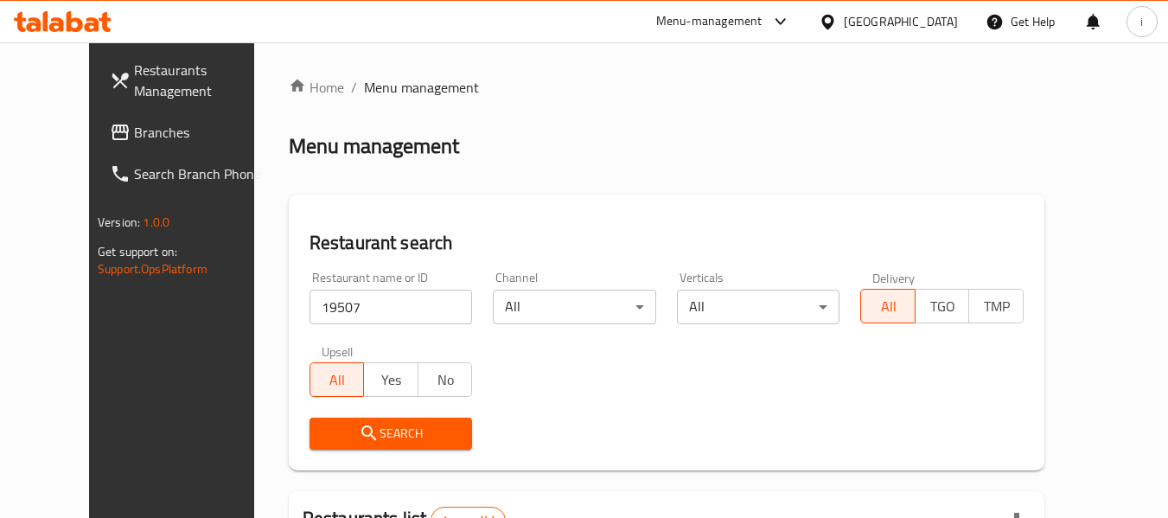
scroll to position [239, 0]
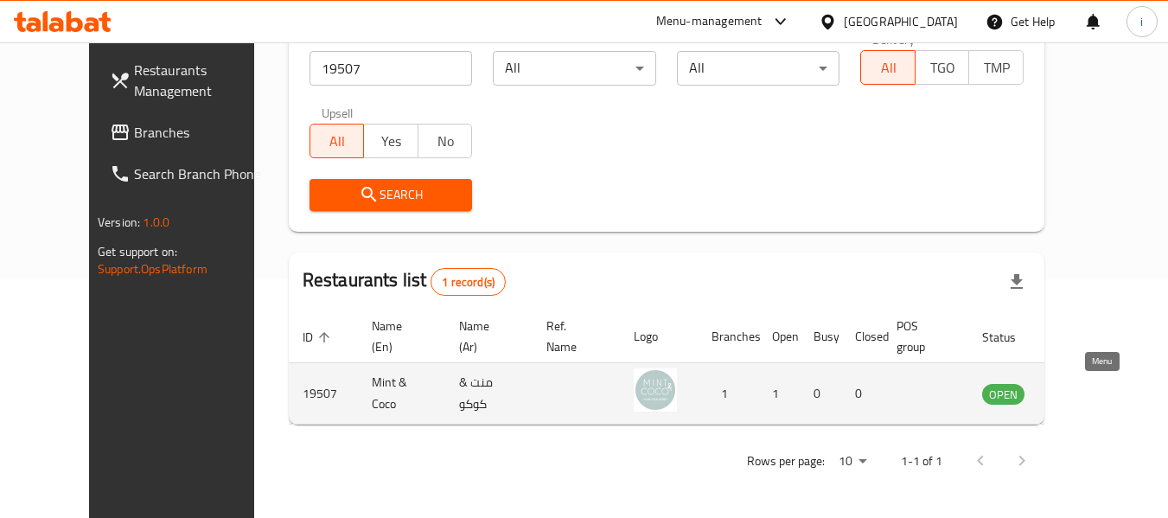
click at [1093, 397] on icon "enhanced table" at bounding box center [1083, 394] width 19 height 15
